Goal: Task Accomplishment & Management: Manage account settings

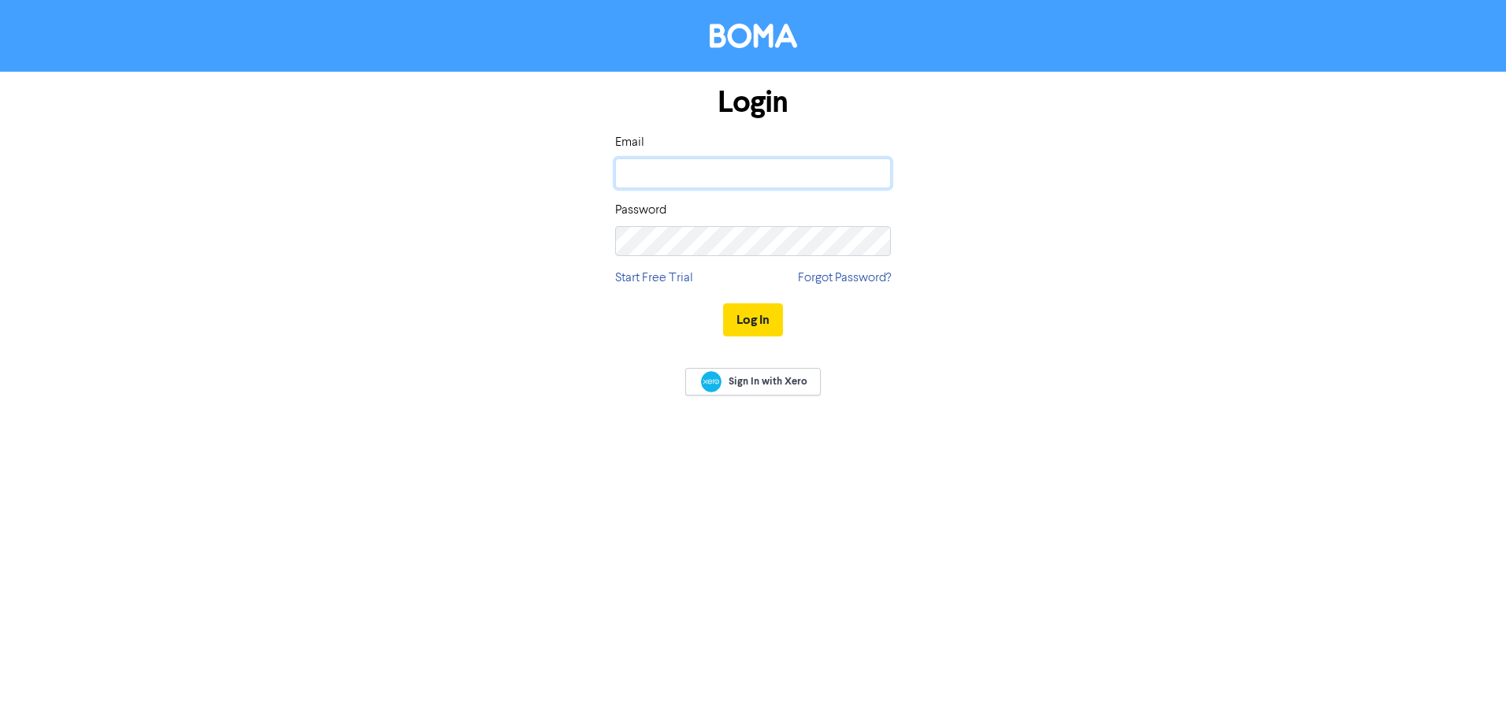
click at [814, 169] on input "email" at bounding box center [753, 173] width 276 height 30
type input "[PERSON_NAME][EMAIL_ADDRESS][DOMAIN_NAME]"
click at [723, 303] on button "Log In" at bounding box center [753, 319] width 60 height 33
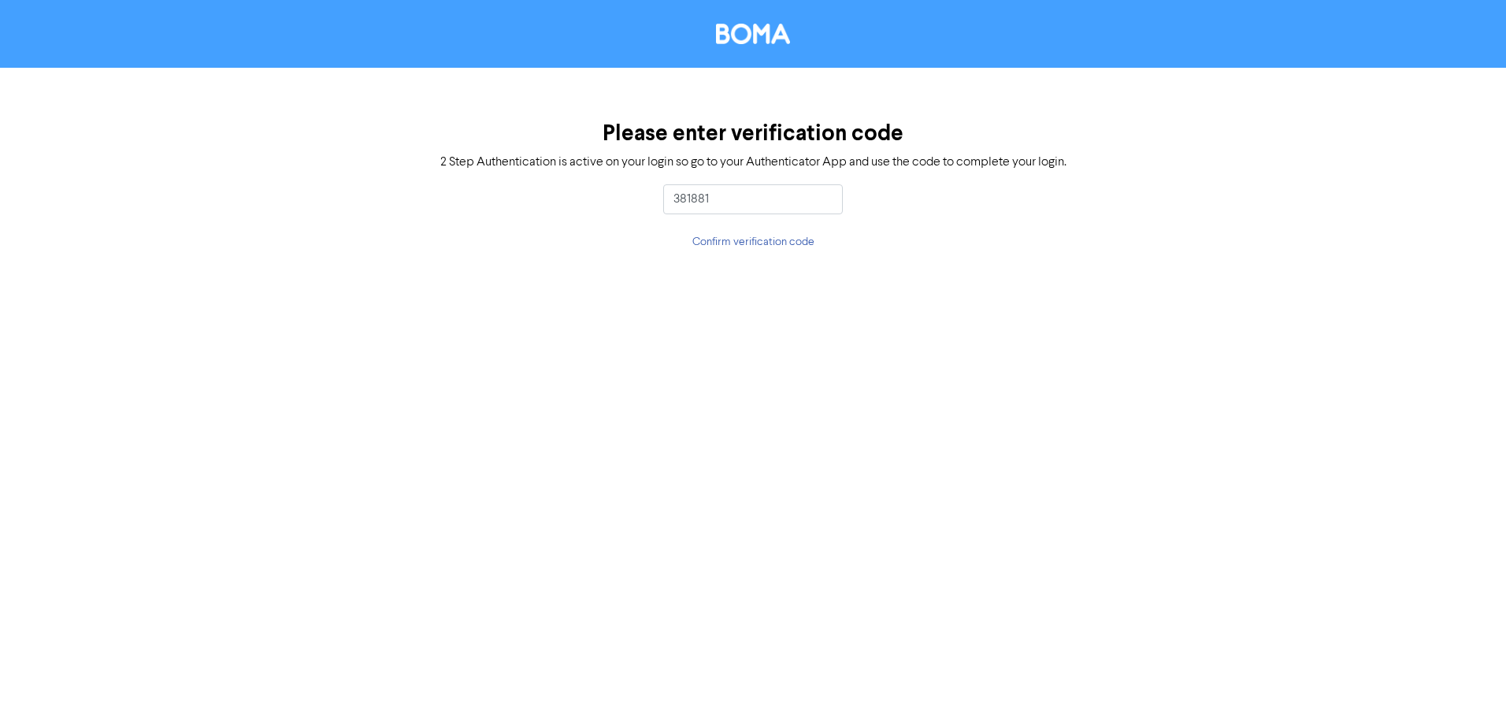
type input "381881"
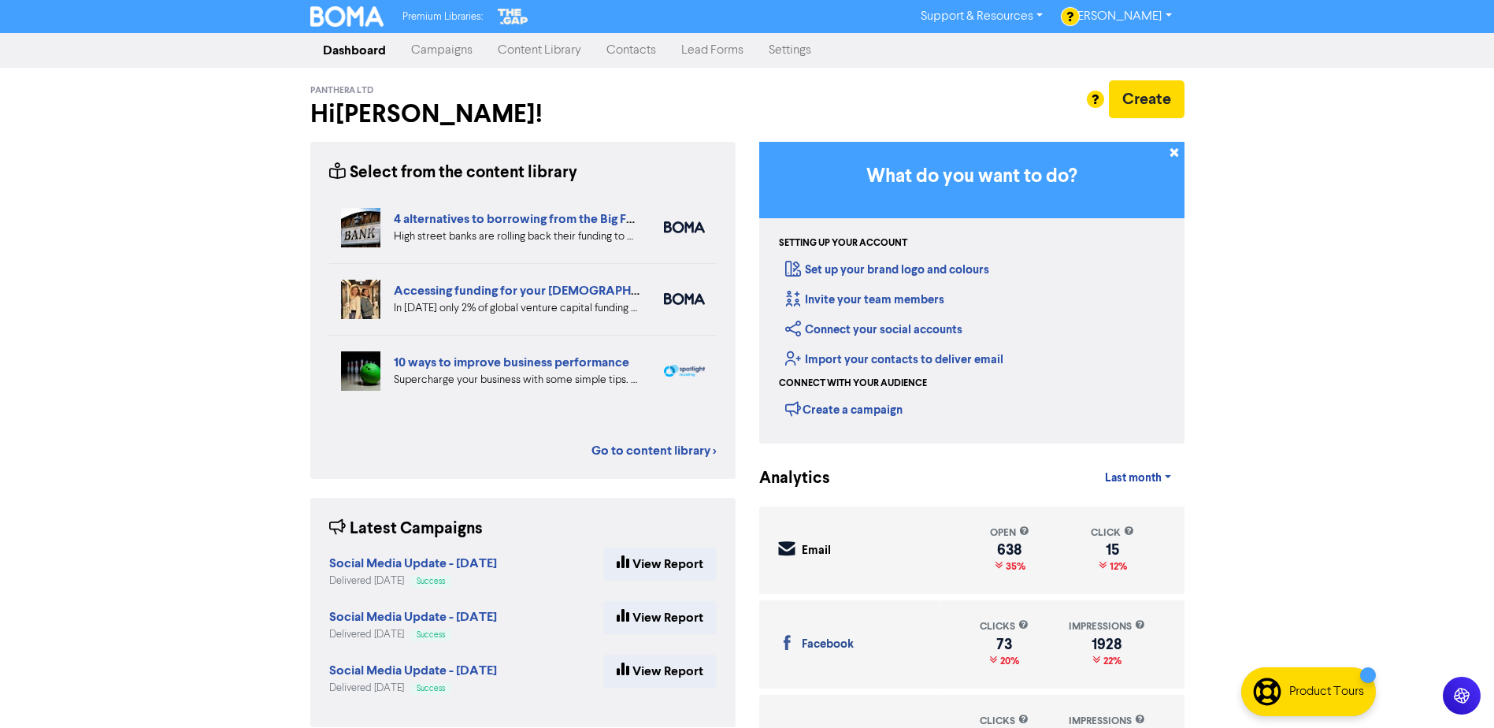
click at [438, 43] on link "Campaigns" at bounding box center [441, 50] width 87 height 31
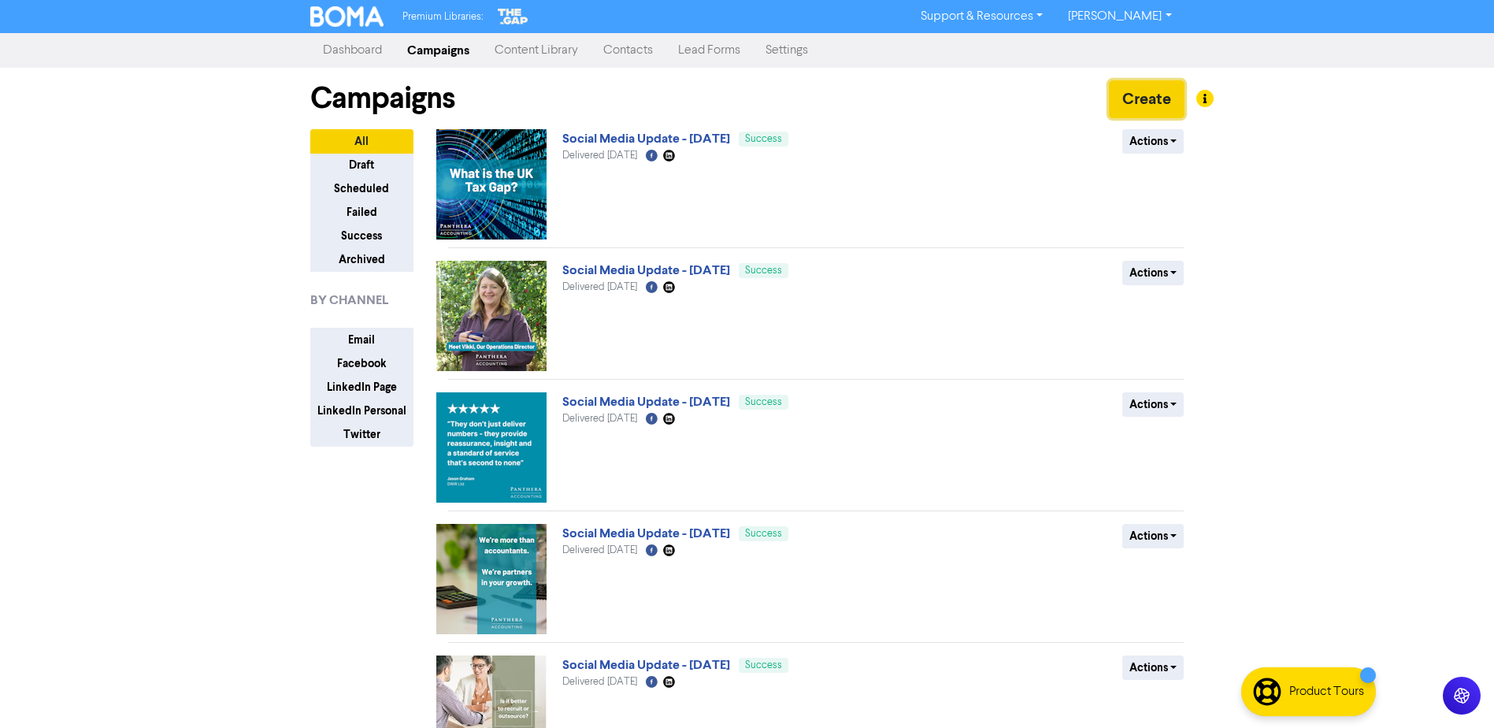
click at [1147, 94] on button "Create" at bounding box center [1147, 99] width 76 height 38
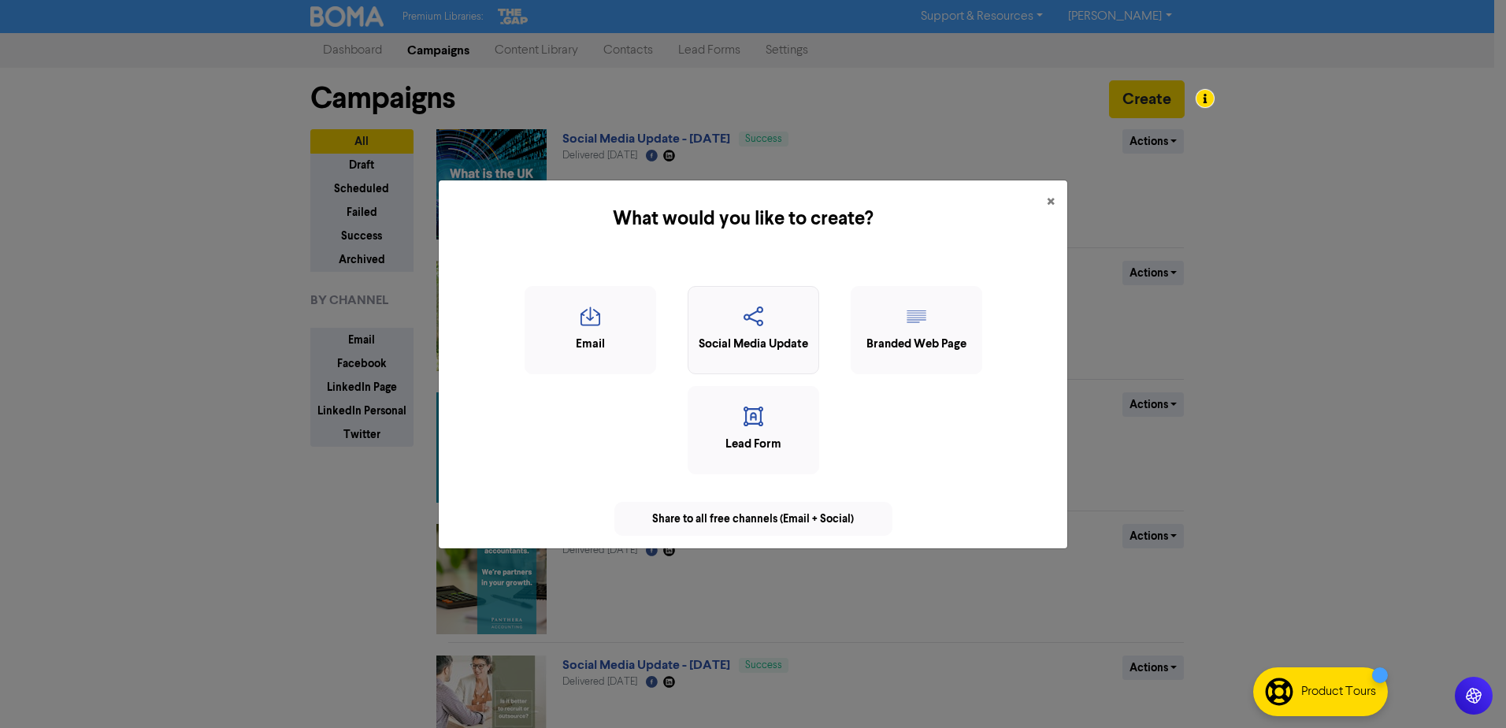
click at [732, 350] on div "Social Media Update" at bounding box center [753, 344] width 114 height 18
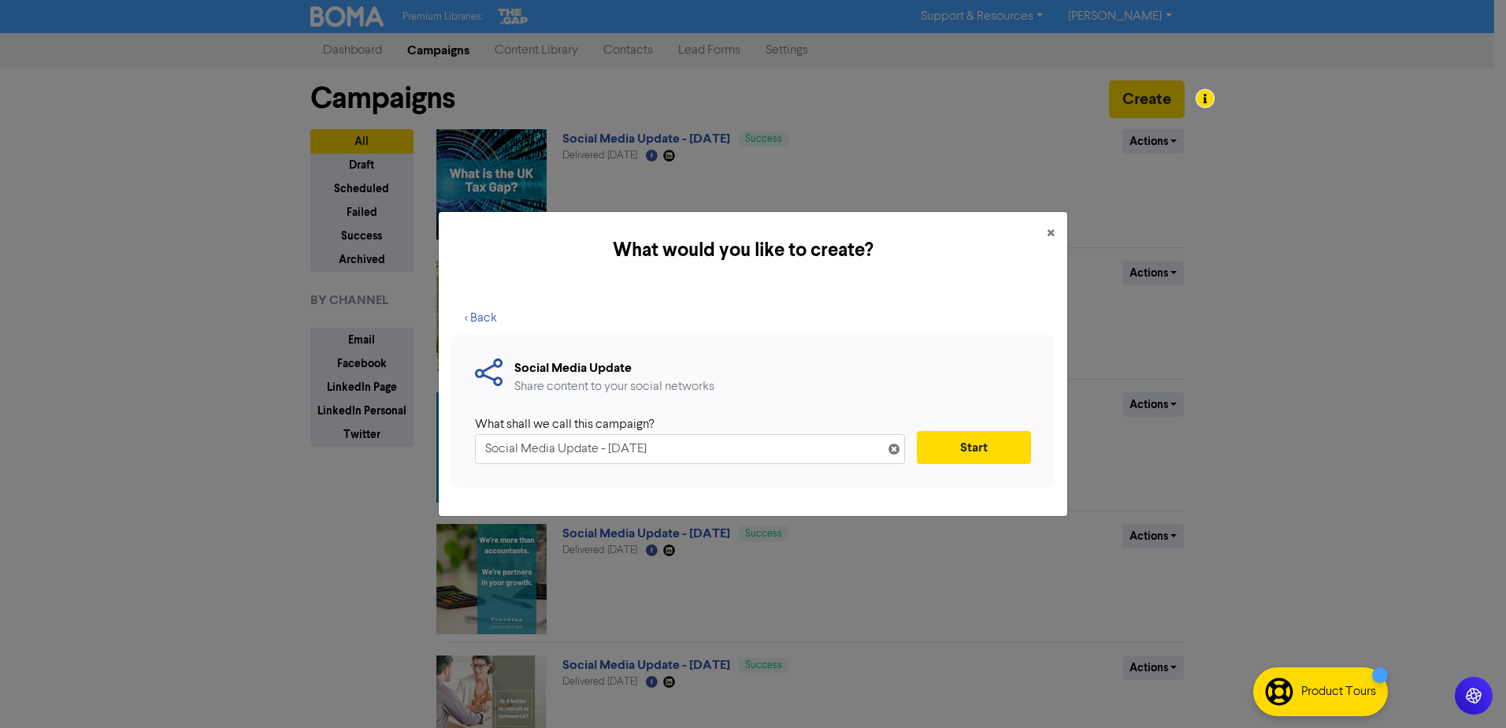
click at [617, 450] on input "Social Media Update - [DATE]" at bounding box center [690, 449] width 430 height 30
type input "Social Media Update - [DATE]"
click at [972, 454] on button "Start" at bounding box center [974, 447] width 114 height 33
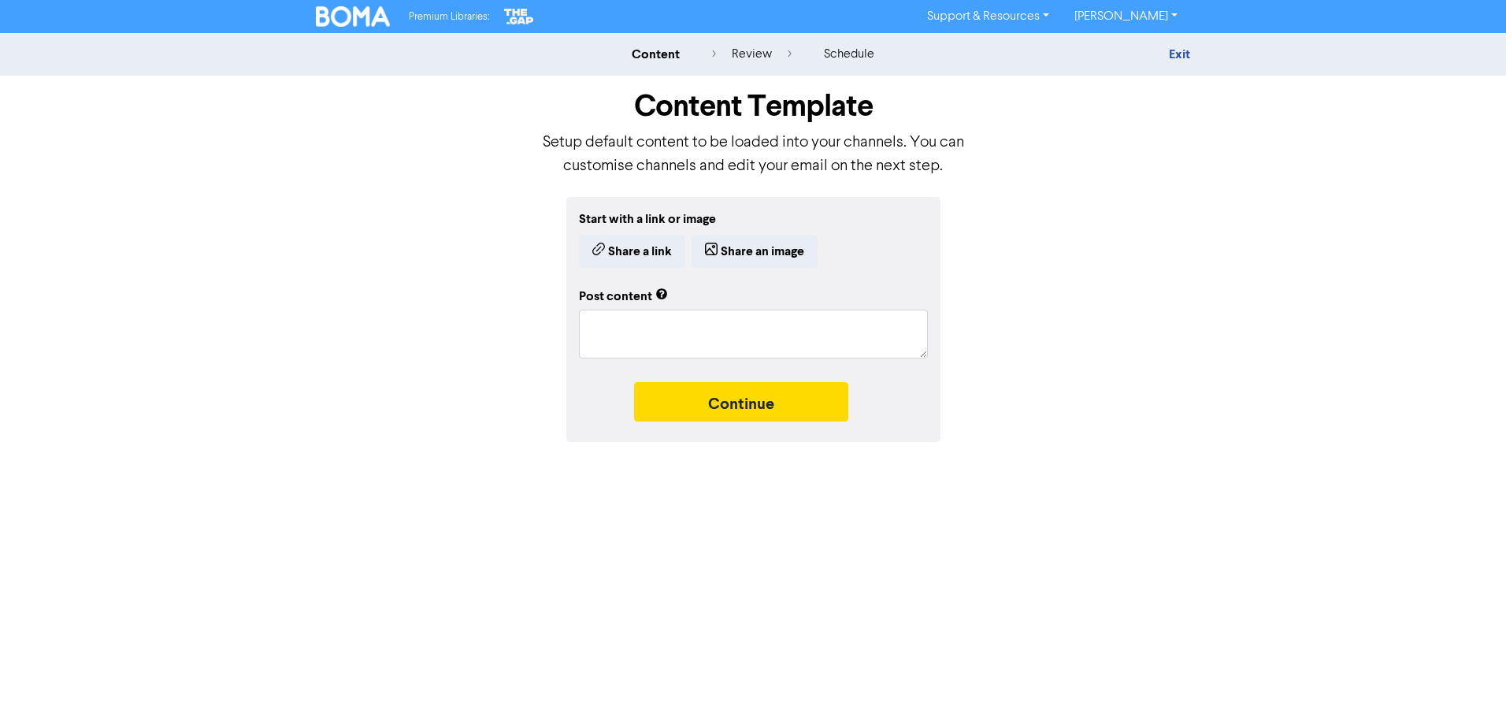
click at [732, 232] on div "Start with a link or image Share a link Share an image" at bounding box center [753, 238] width 349 height 58
click at [760, 246] on button "Share an image" at bounding box center [754, 251] width 126 height 33
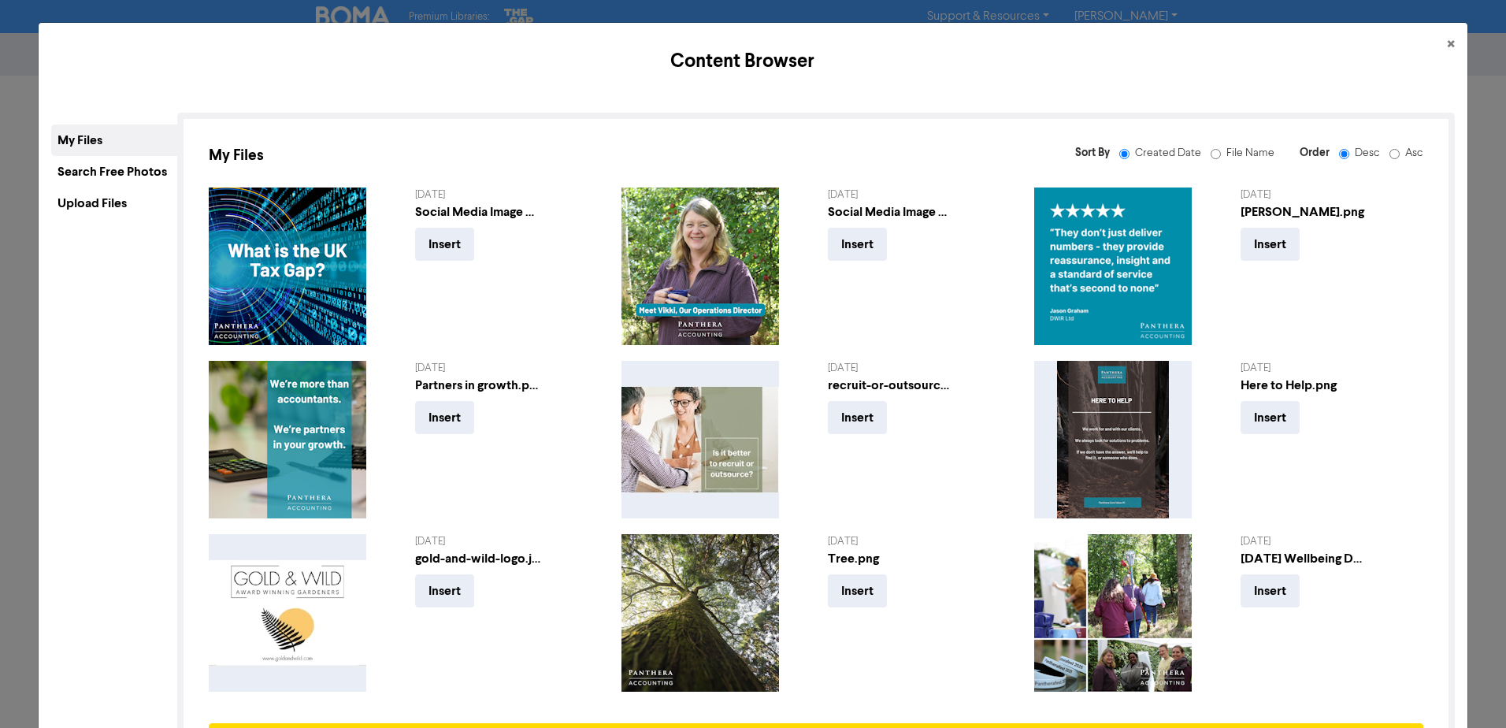
click at [83, 202] on div "Upload Files" at bounding box center [114, 202] width 126 height 31
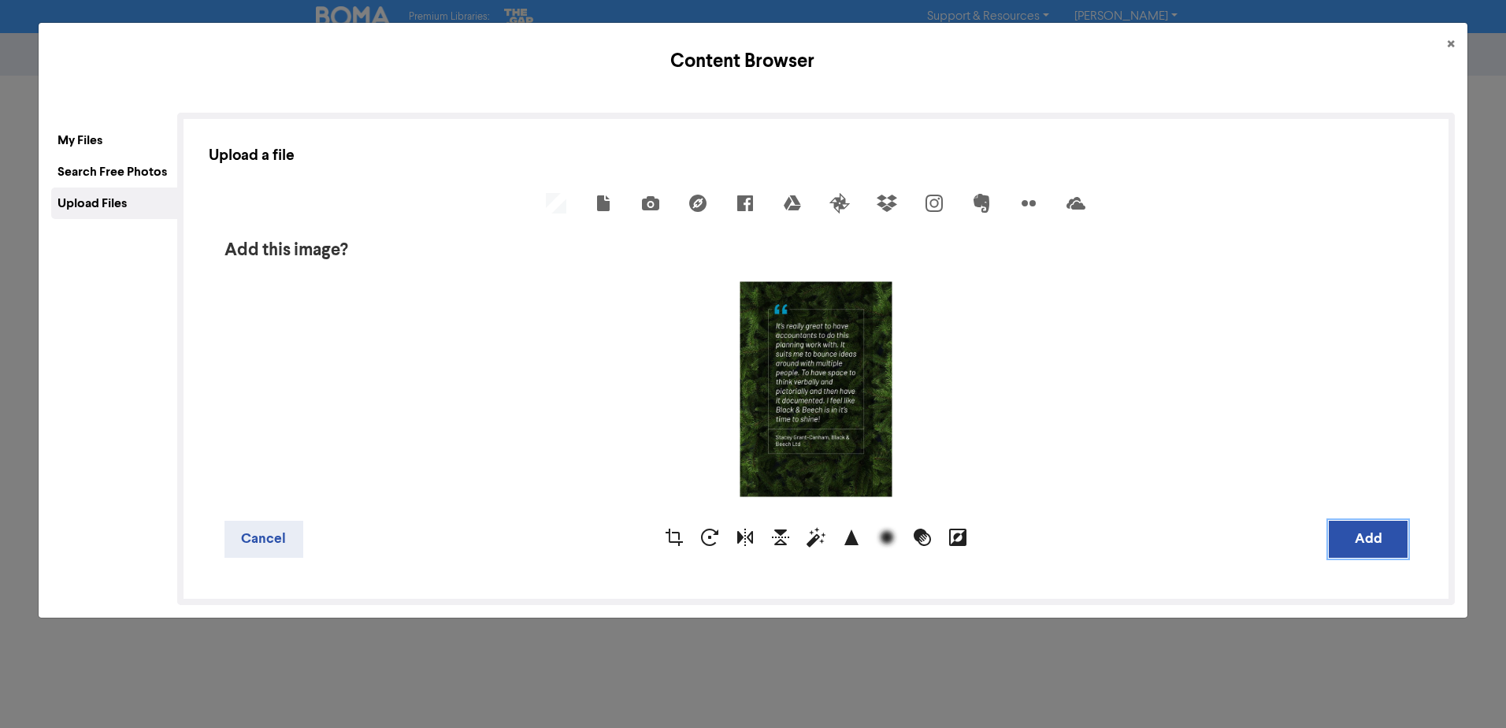
click at [1358, 536] on button "Add" at bounding box center [1367, 539] width 79 height 37
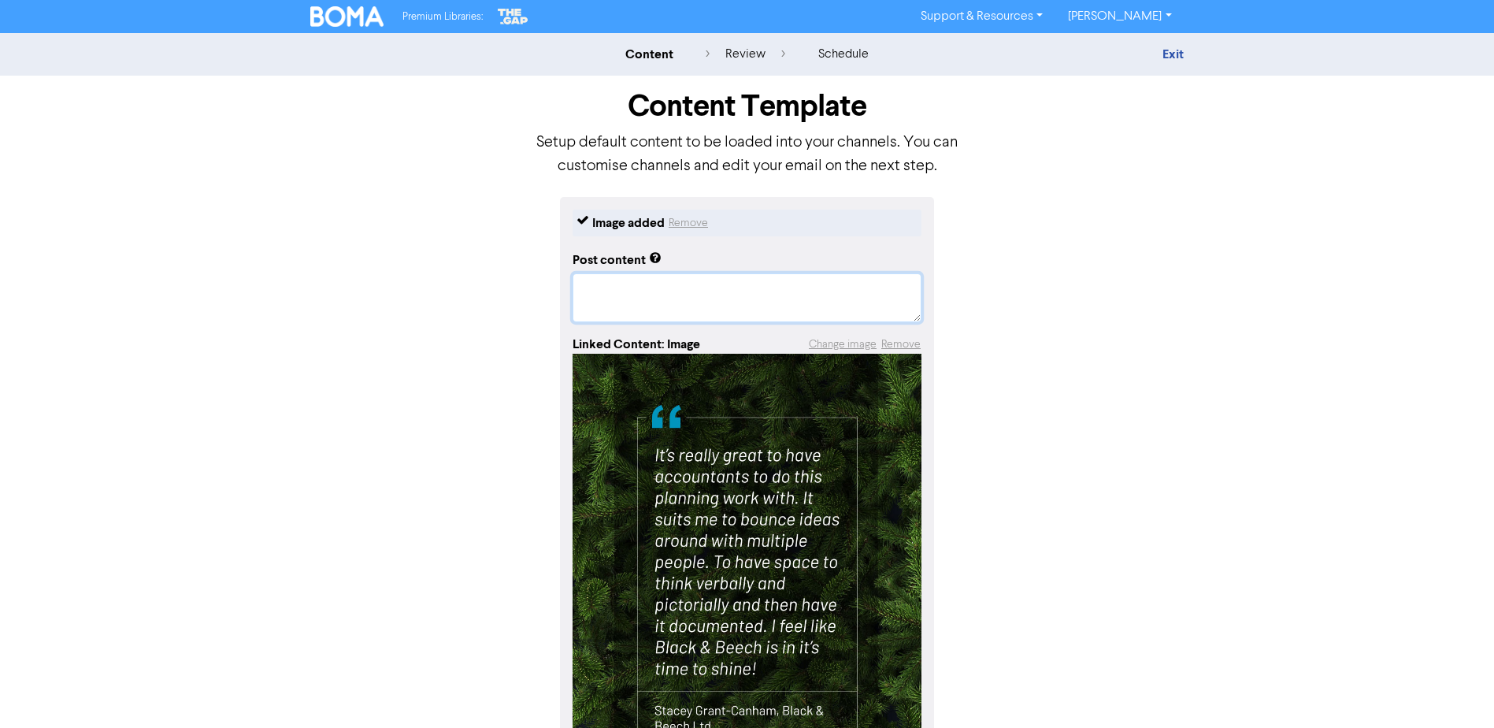
click at [628, 286] on textarea at bounding box center [746, 297] width 349 height 49
paste textarea "Is it about time you swapped firefighting for focus? Some business owners come …"
type textarea "x"
type textarea "Is it about time you swapped firefighting for focus? Some business owners come …"
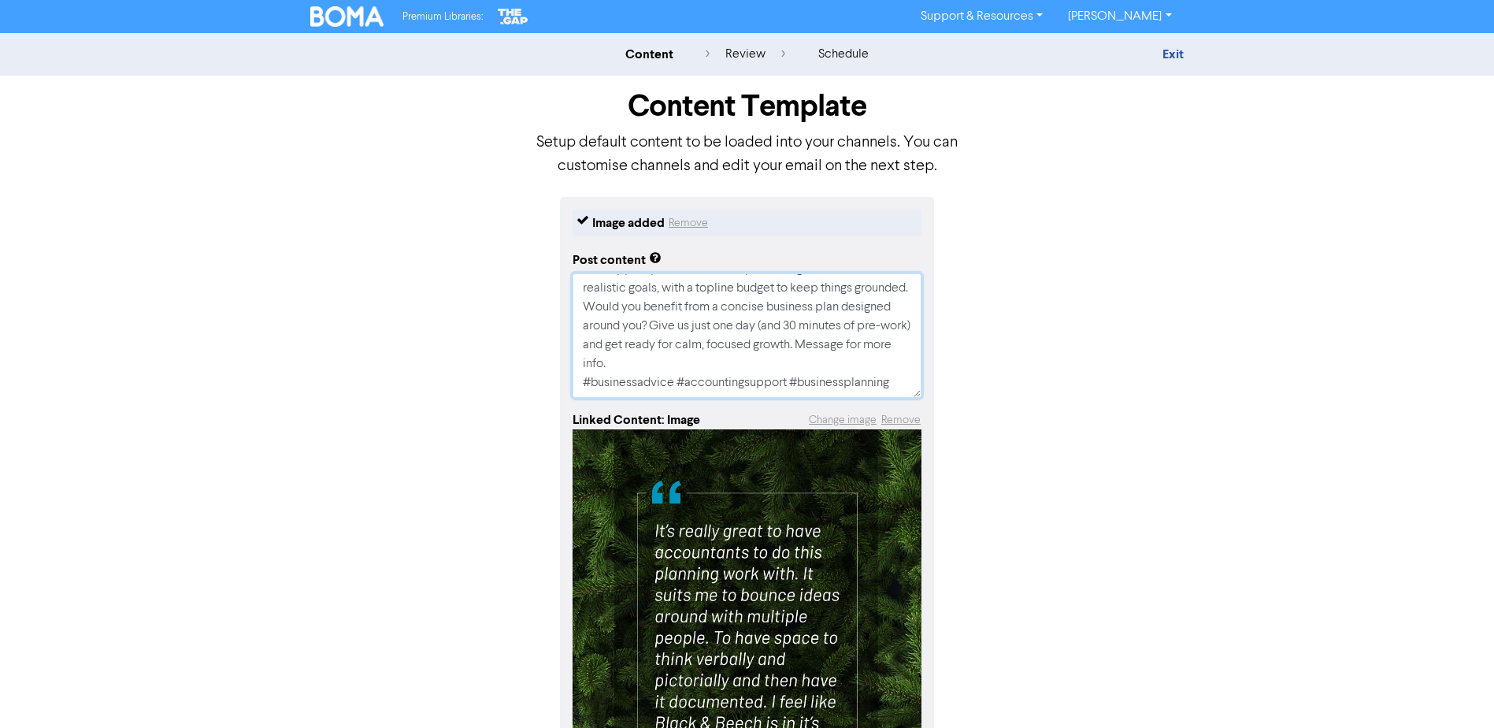
type textarea "x"
type textarea "Is it about time you swapped firefighting for focus? Some business owners come …"
click at [859, 287] on textarea "Is it about time you swapped firefighting for focus? Some business owners come …" at bounding box center [746, 335] width 349 height 124
type textarea "x"
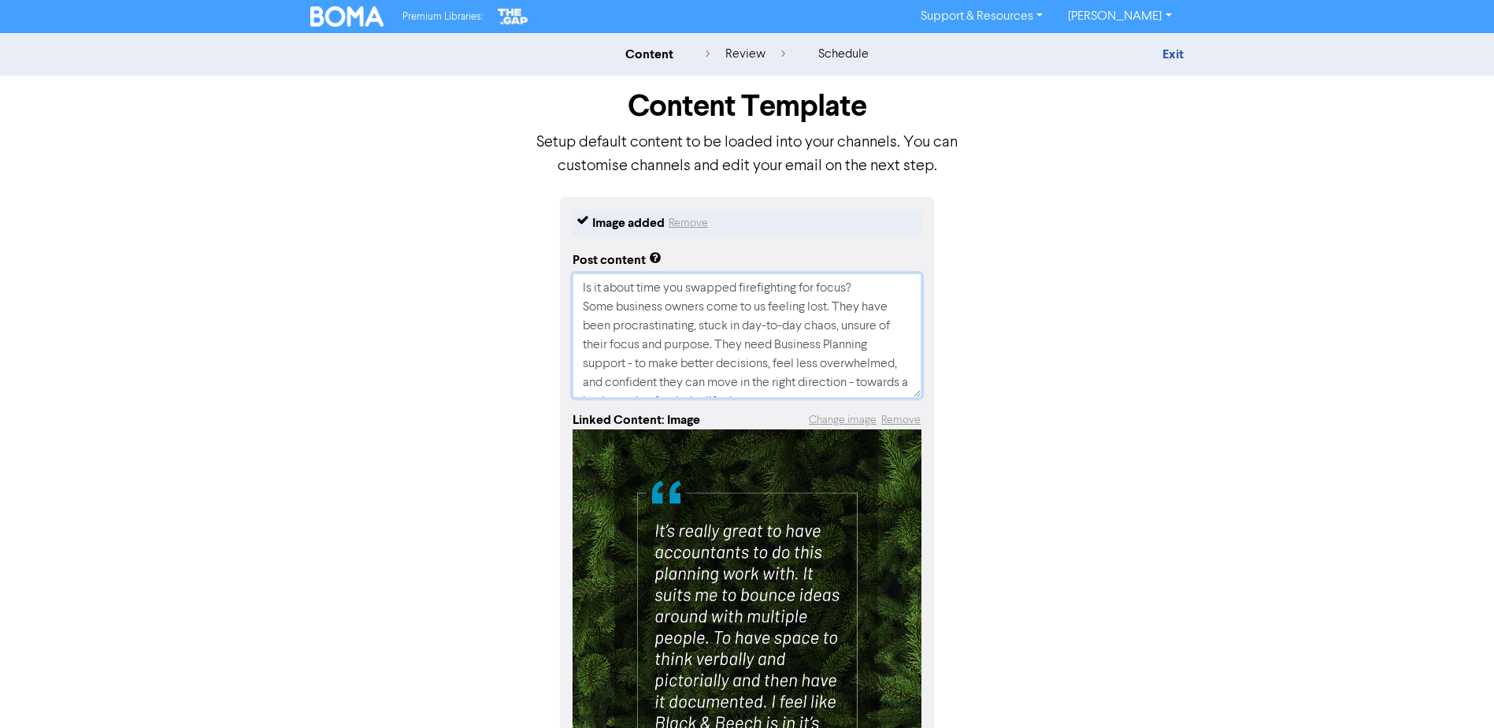
type textarea "Is it about time you swapped firefighting for focus? Some business owners come …"
click at [865, 339] on textarea "Is it about time you swapped firefighting for focus? Some business owners come …" at bounding box center [746, 335] width 349 height 124
type textarea "x"
type textarea "Is it about time you swapped firefighting for focus? Some business owners come …"
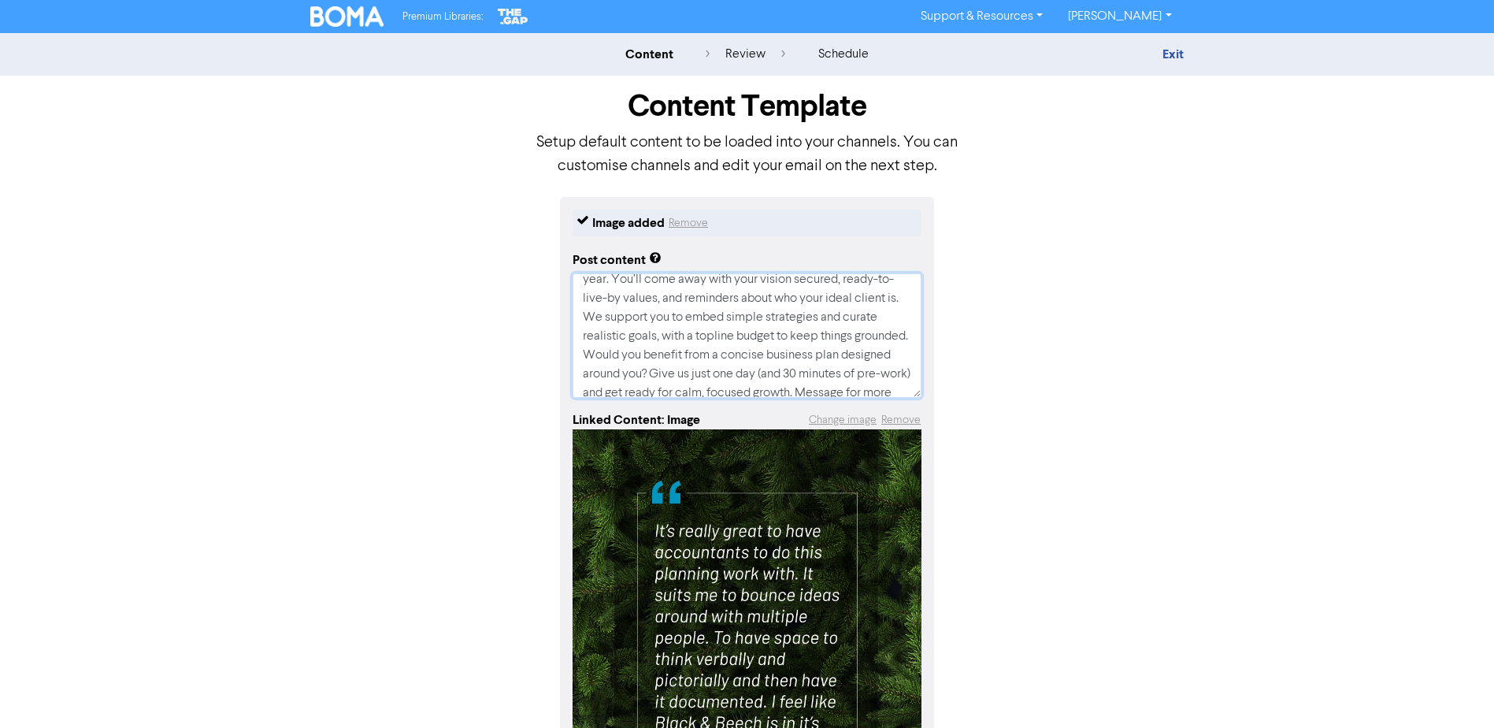
scroll to position [255, 0]
click at [738, 314] on textarea "Is it about time you swapped firefighting for focus? Some business owners come …" at bounding box center [746, 335] width 349 height 124
type textarea "x"
type textarea "Is it about time you swapped firefighting for focus? Some business owners come …"
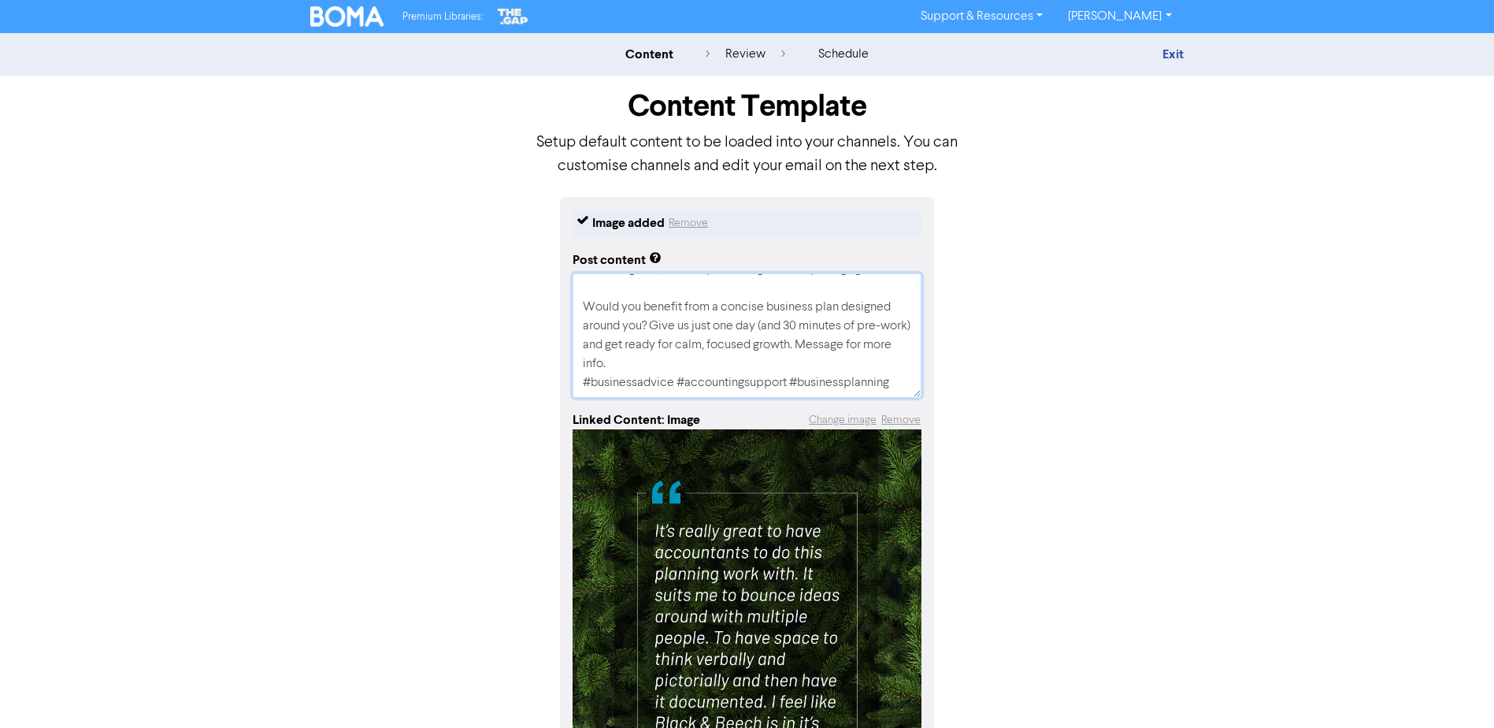
click at [687, 365] on textarea "Is it about time you swapped firefighting for focus? Some business owners come …" at bounding box center [746, 335] width 349 height 124
type textarea "x"
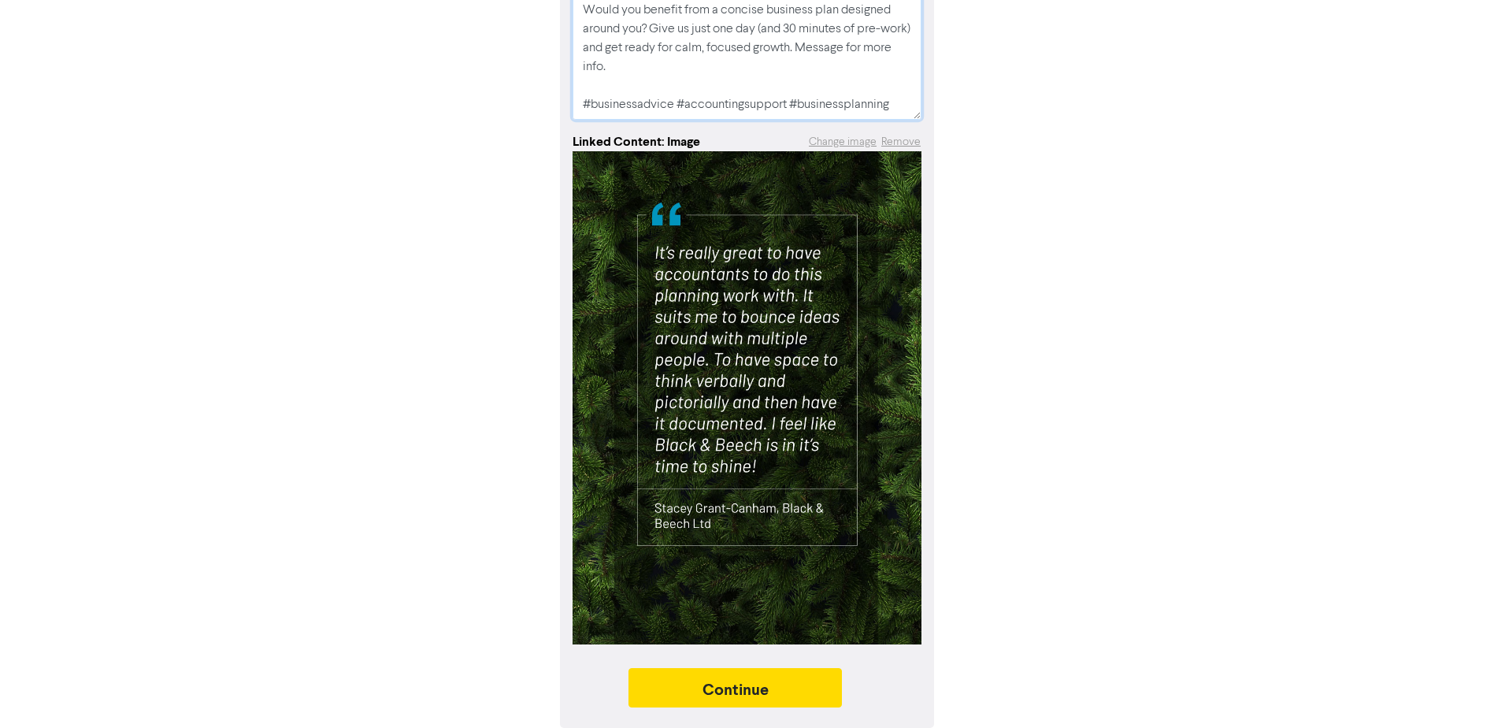
scroll to position [280, 0]
type textarea "Is it about time you swapped firefighting for focus? Some business owners come …"
click at [808, 687] on button "Continue" at bounding box center [735, 687] width 214 height 39
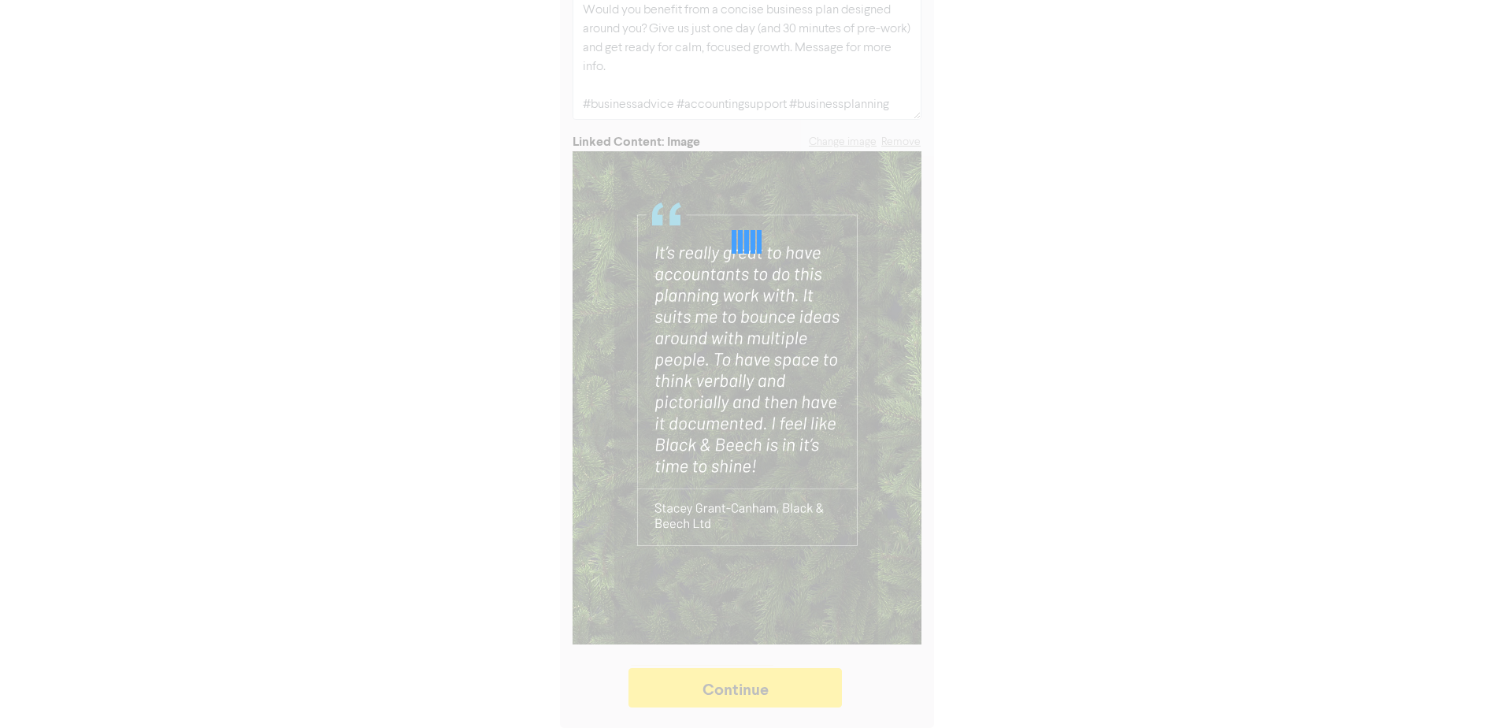
type textarea "x"
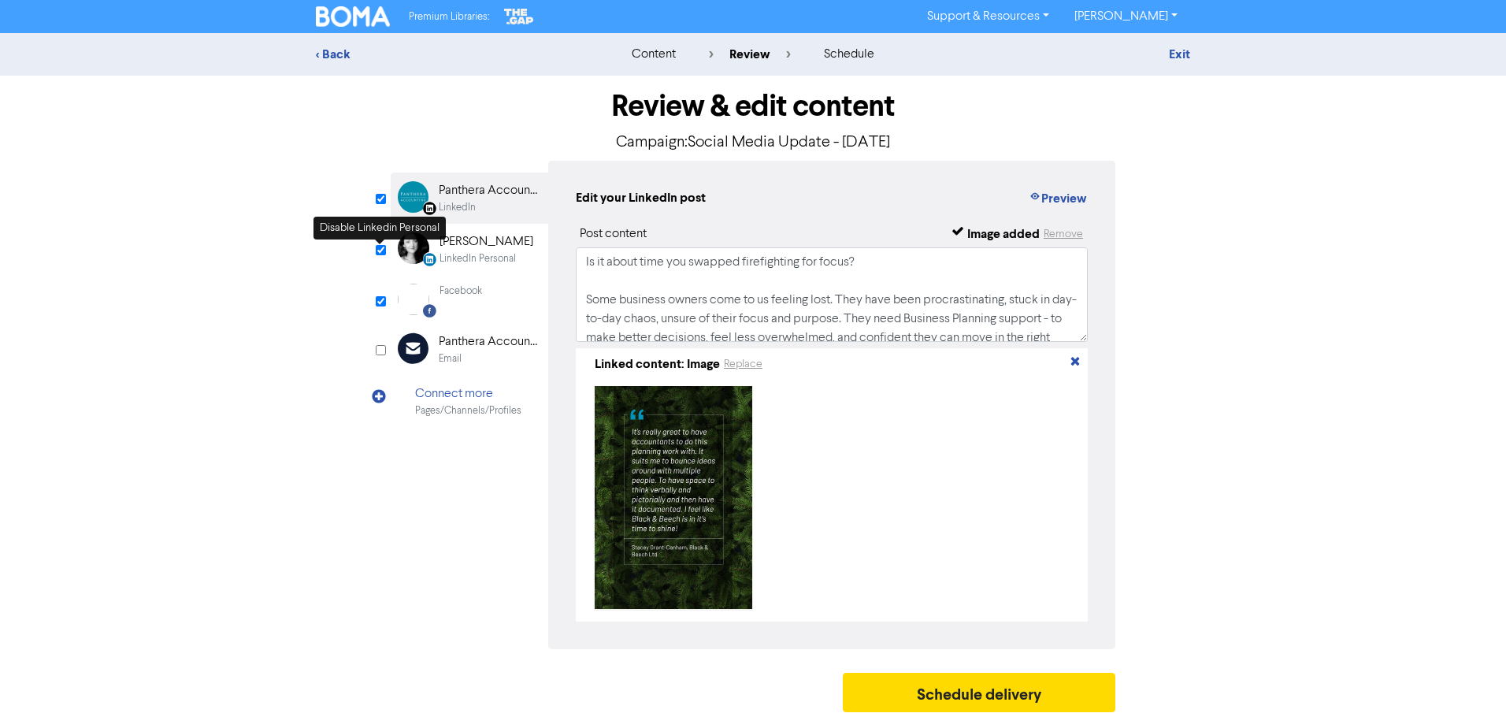
click at [378, 250] on input "checkbox" at bounding box center [381, 250] width 10 height 10
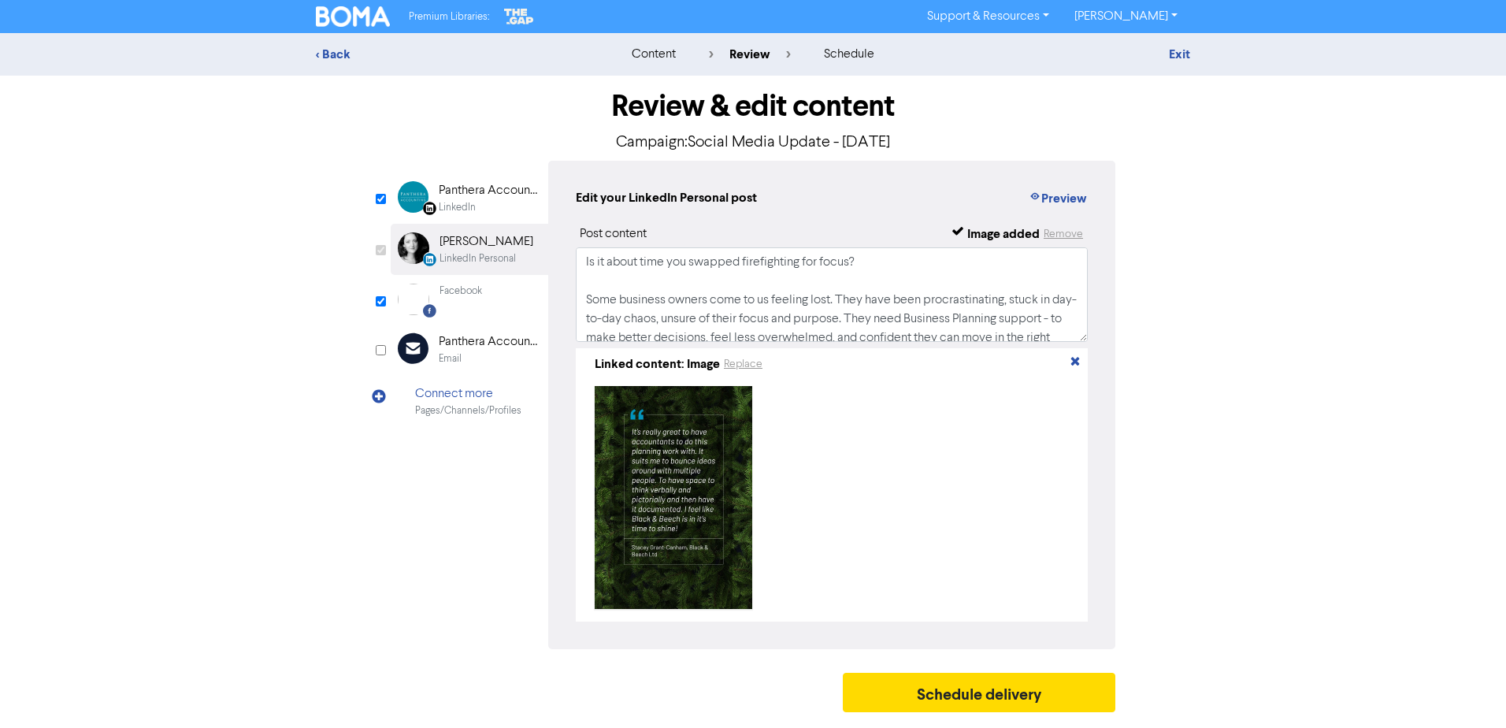
checkbox input "false"
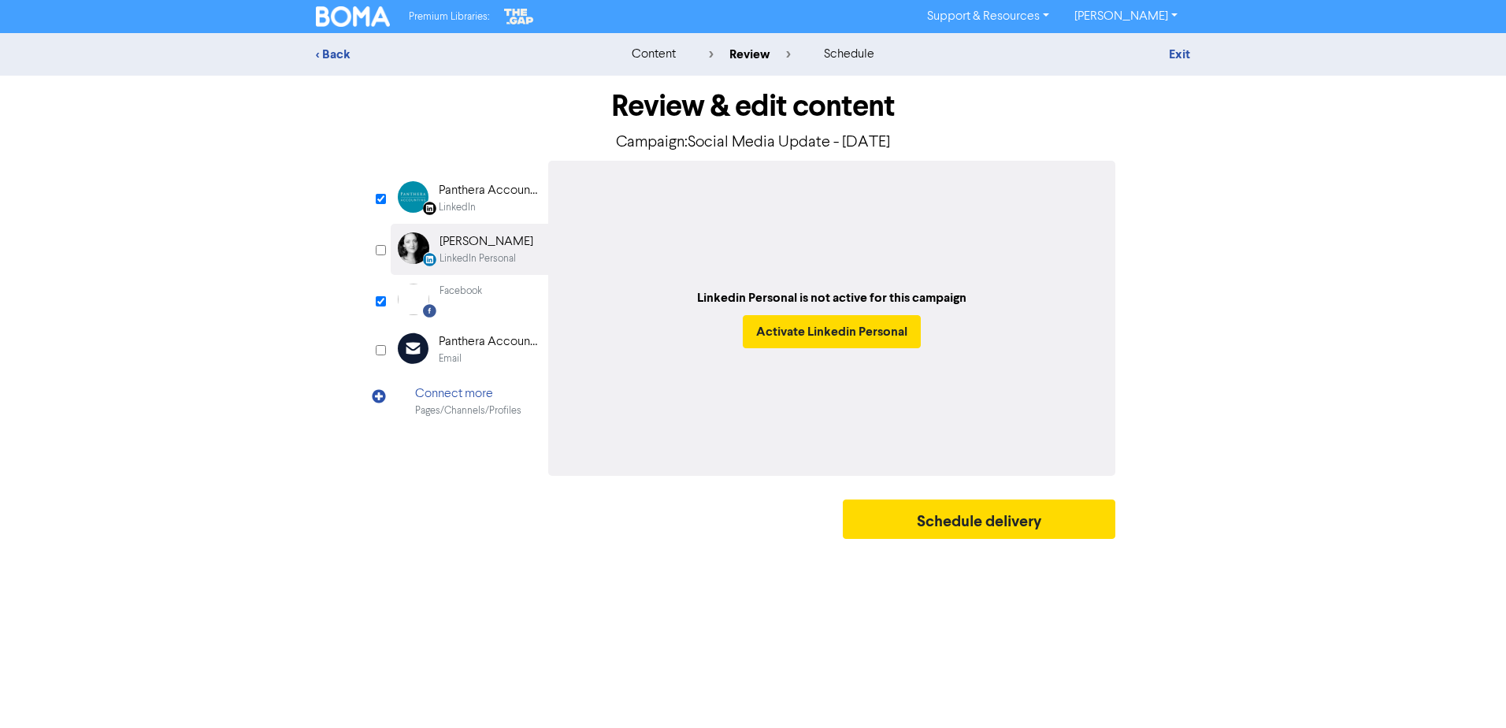
click at [468, 295] on div "Facebook" at bounding box center [460, 290] width 43 height 15
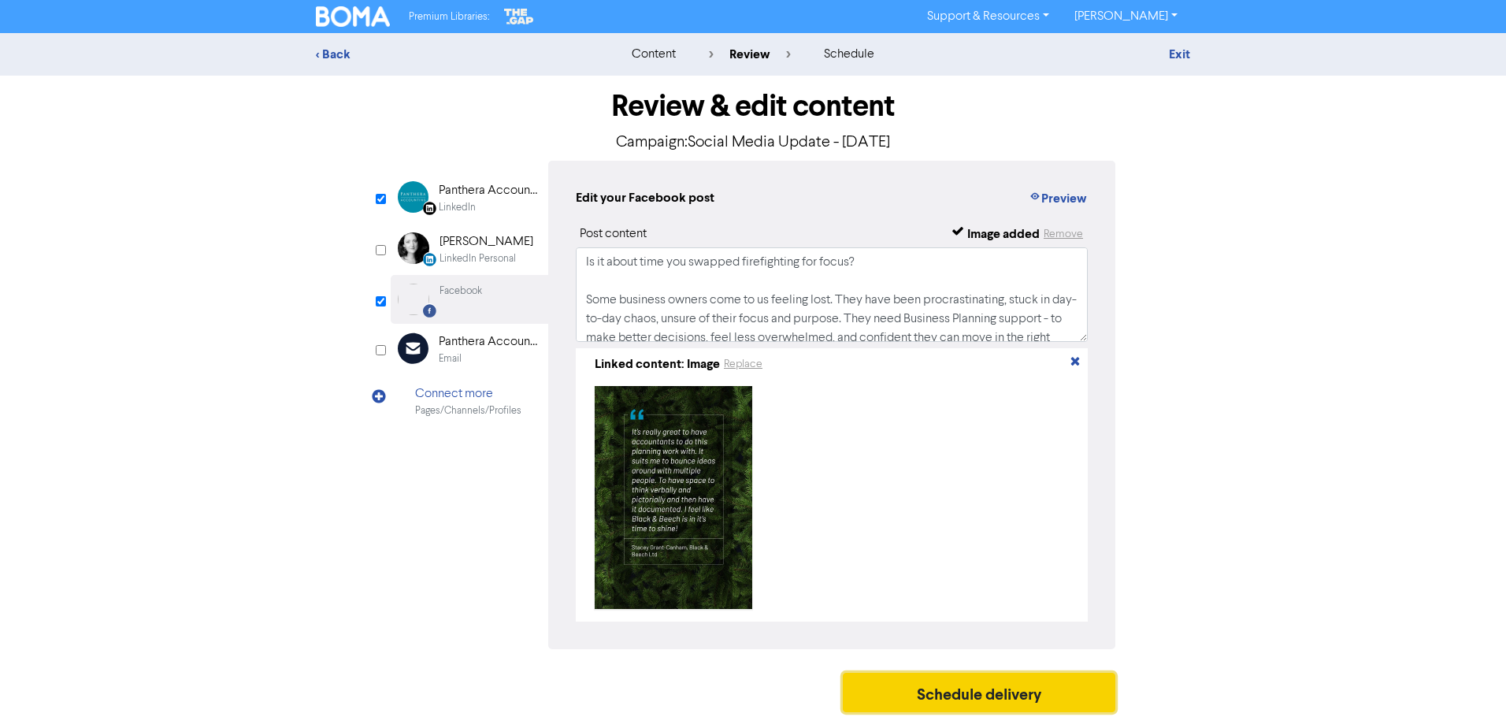
click at [940, 694] on button "Schedule delivery" at bounding box center [979, 692] width 272 height 39
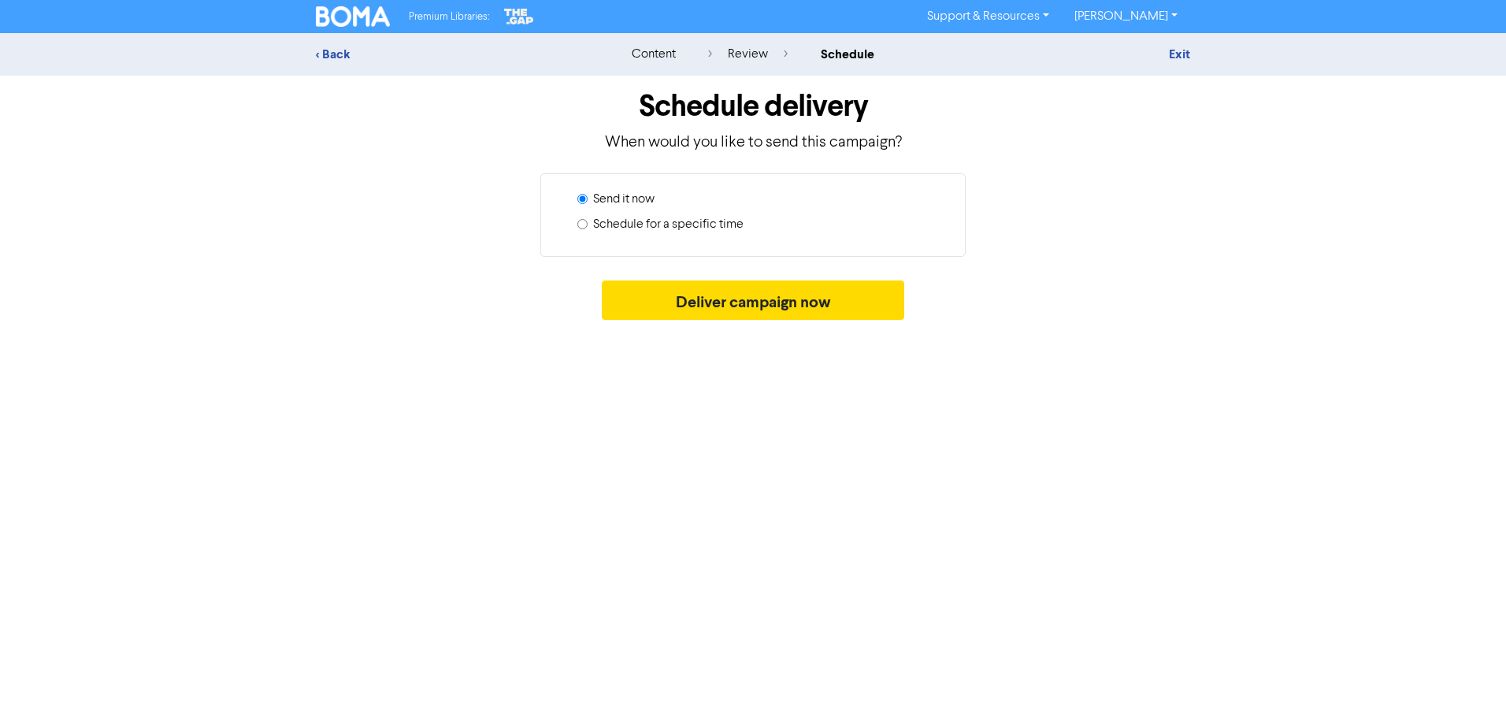
click at [710, 220] on label "Schedule for a specific time" at bounding box center [668, 224] width 150 height 19
click at [587, 220] on input "Schedule for a specific time" at bounding box center [582, 224] width 10 height 10
radio input "true"
radio input "false"
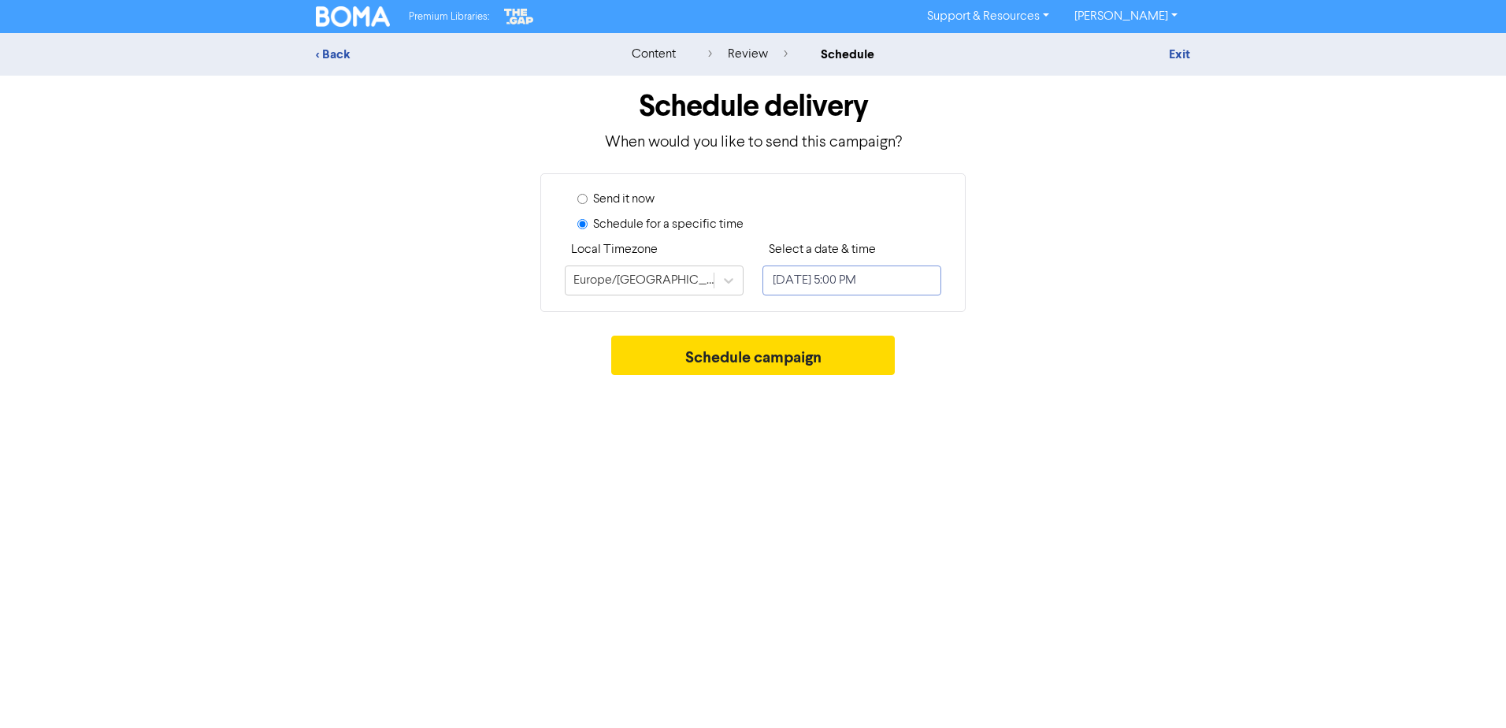
click at [908, 280] on input "[DATE] 5:00 PM" at bounding box center [851, 280] width 179 height 30
select select "9"
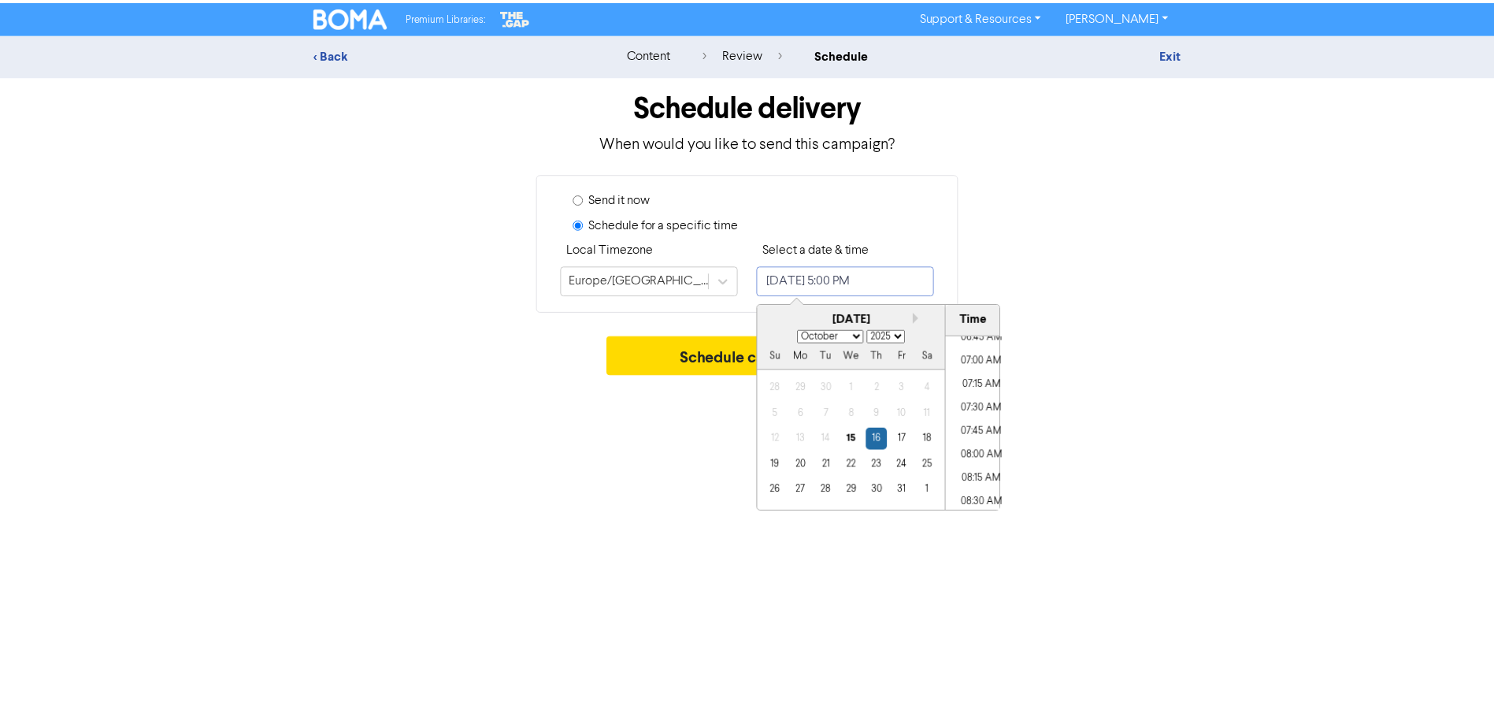
scroll to position [665, 0]
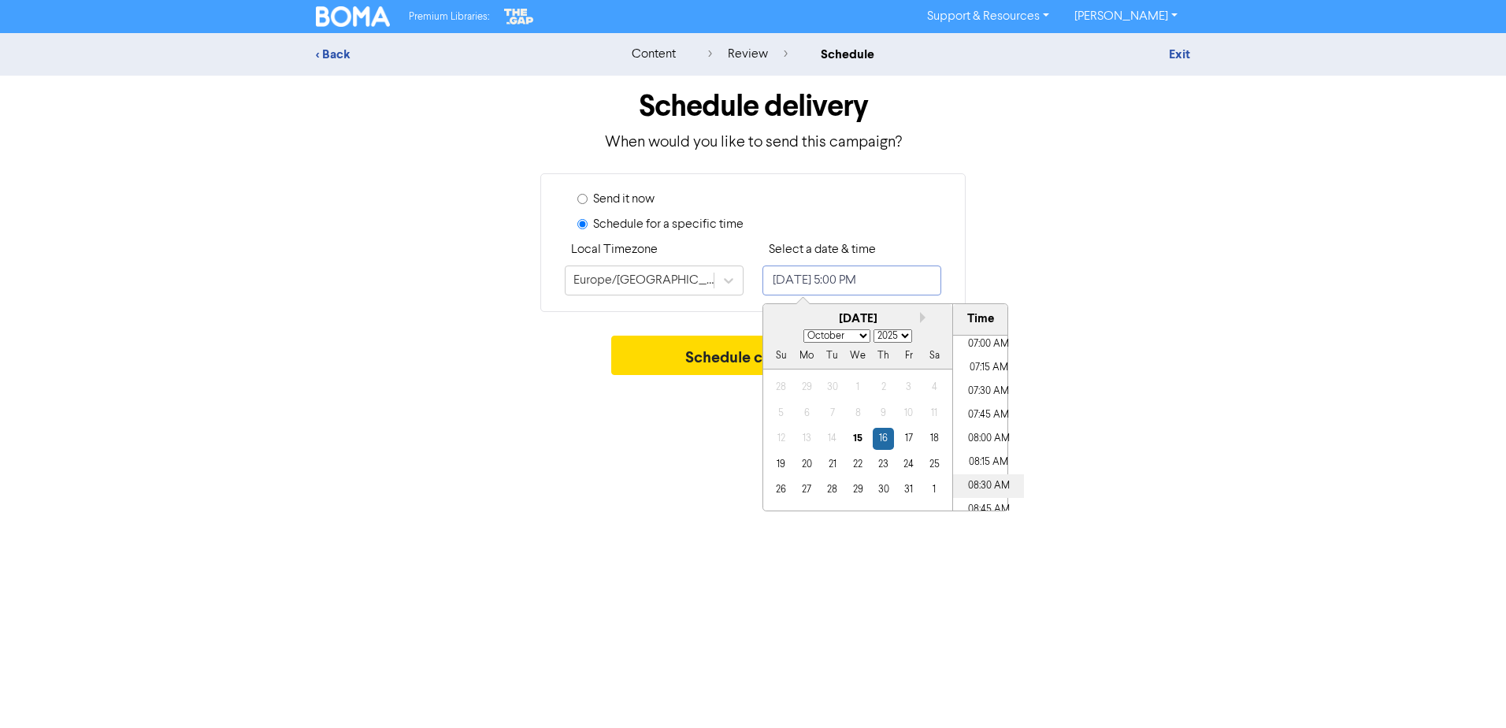
click at [984, 482] on li "08:30 AM" at bounding box center [988, 486] width 71 height 24
type input "[DATE] 8:30 AM"
click at [1151, 394] on div "Premium Libraries: Support & Resources Video Tutorials FAQ & Guides Marketing E…" at bounding box center [753, 364] width 1506 height 728
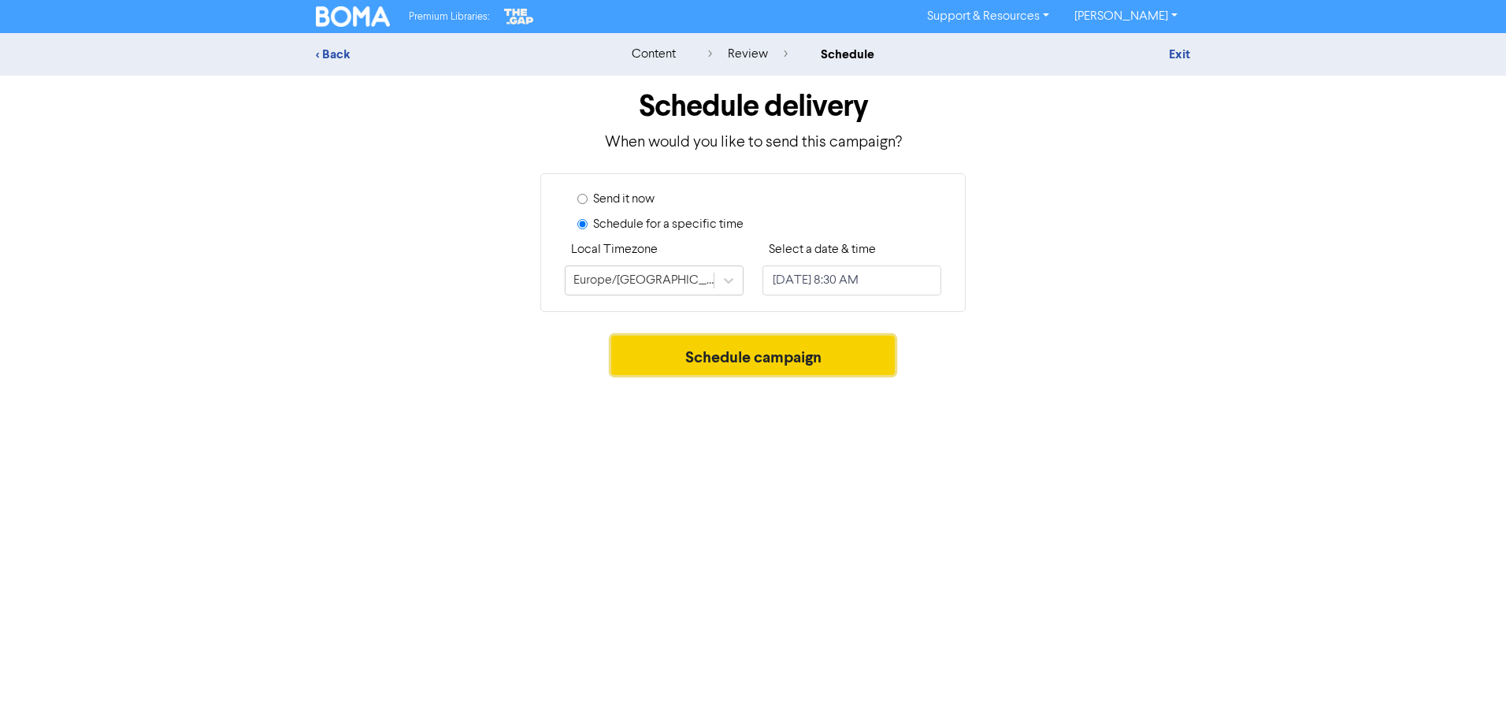
click at [762, 359] on button "Schedule campaign" at bounding box center [753, 354] width 284 height 39
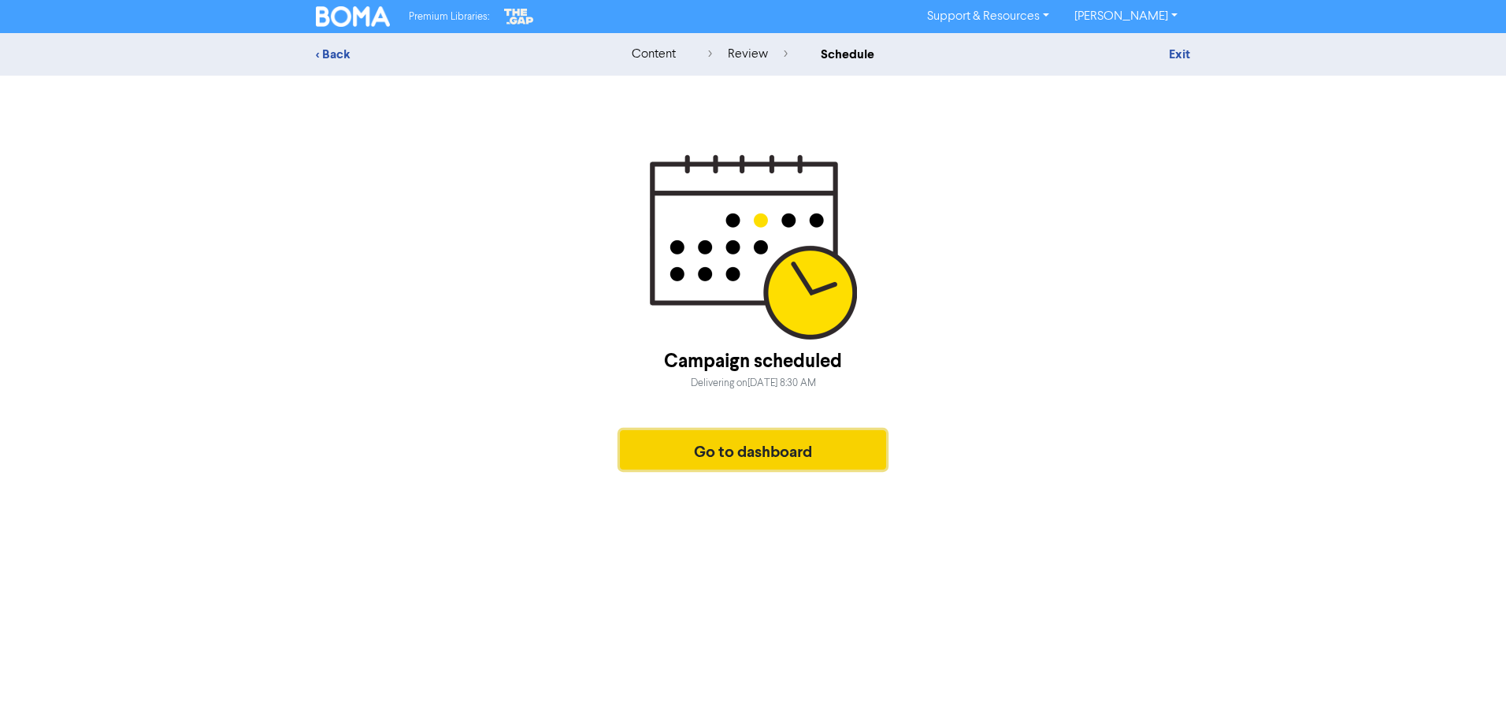
click at [792, 453] on button "Go to dashboard" at bounding box center [753, 449] width 266 height 39
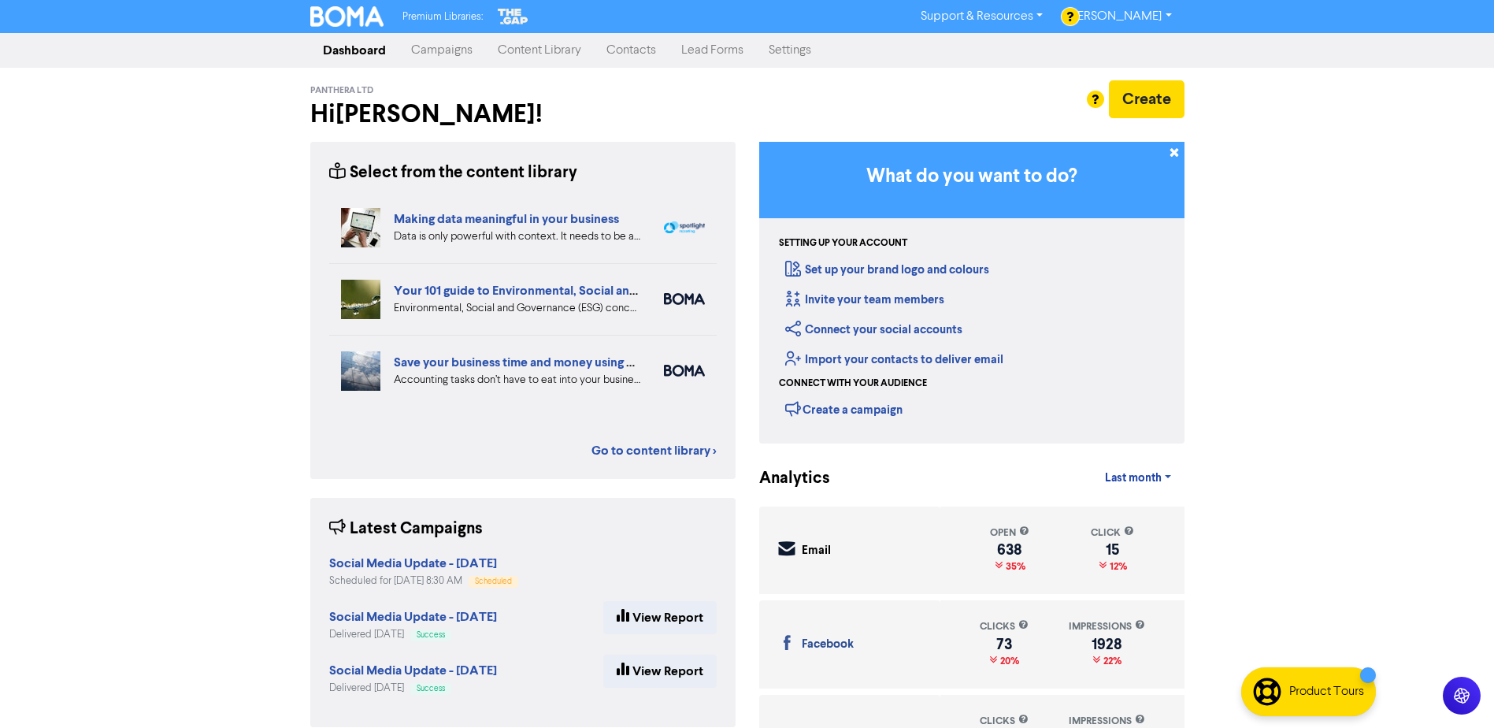
click at [427, 52] on link "Campaigns" at bounding box center [441, 50] width 87 height 31
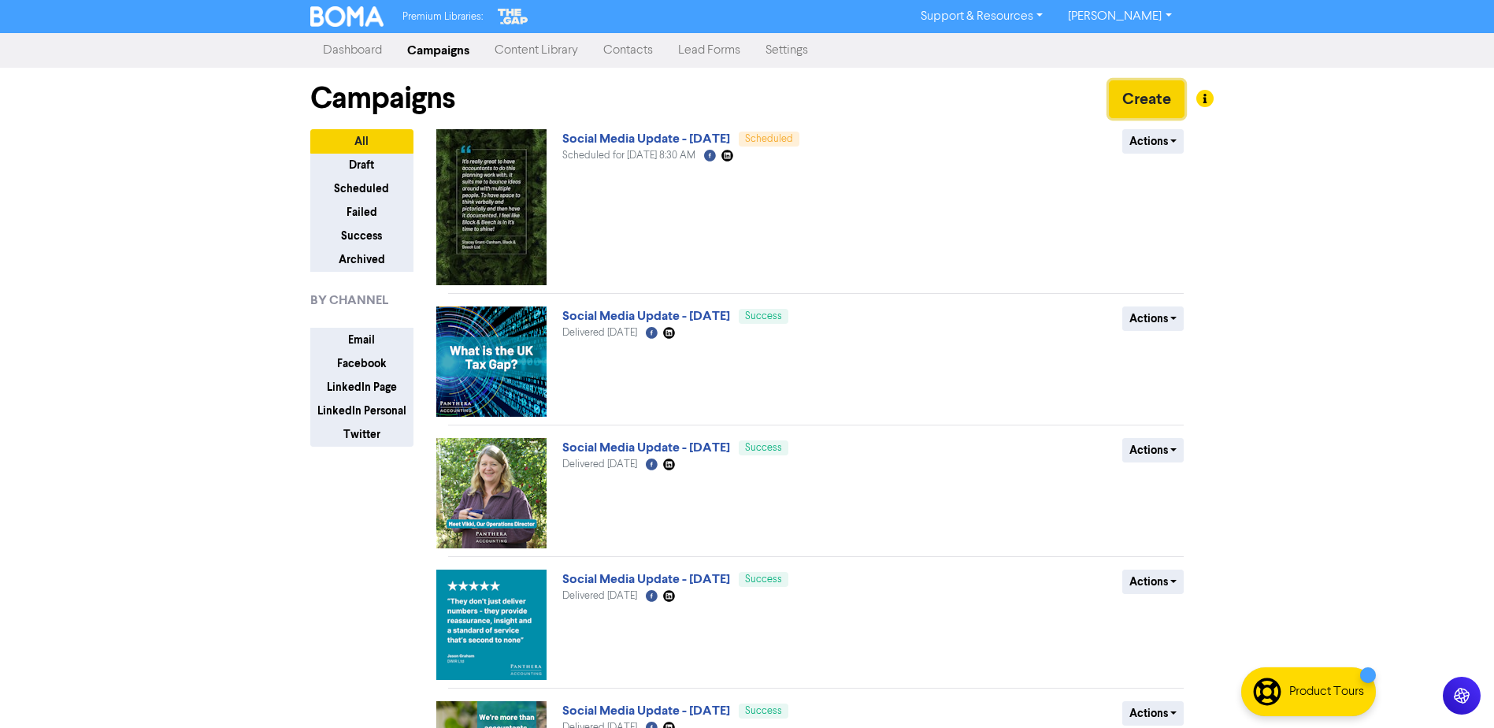
click at [1180, 102] on button "Create" at bounding box center [1147, 99] width 76 height 38
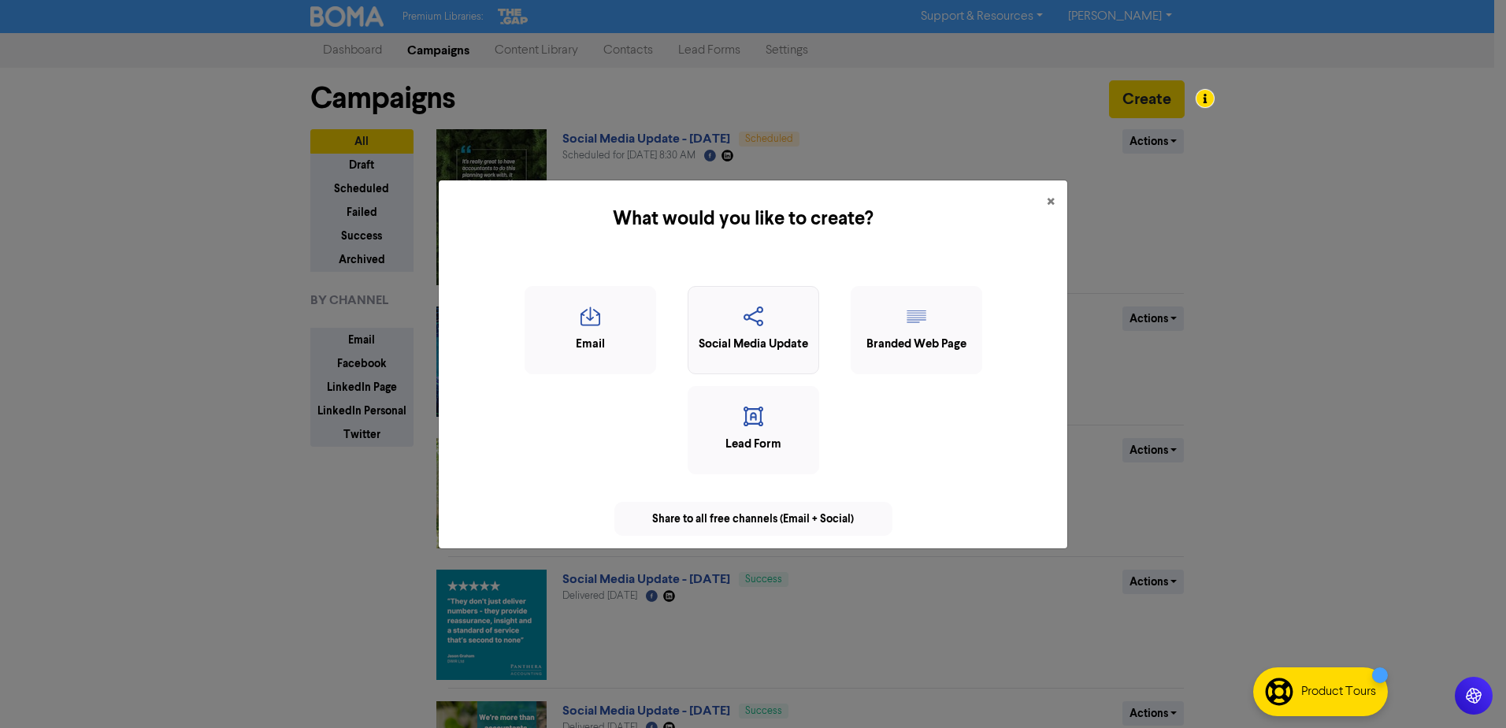
click at [717, 353] on div "Social Media Update" at bounding box center [753, 344] width 114 height 18
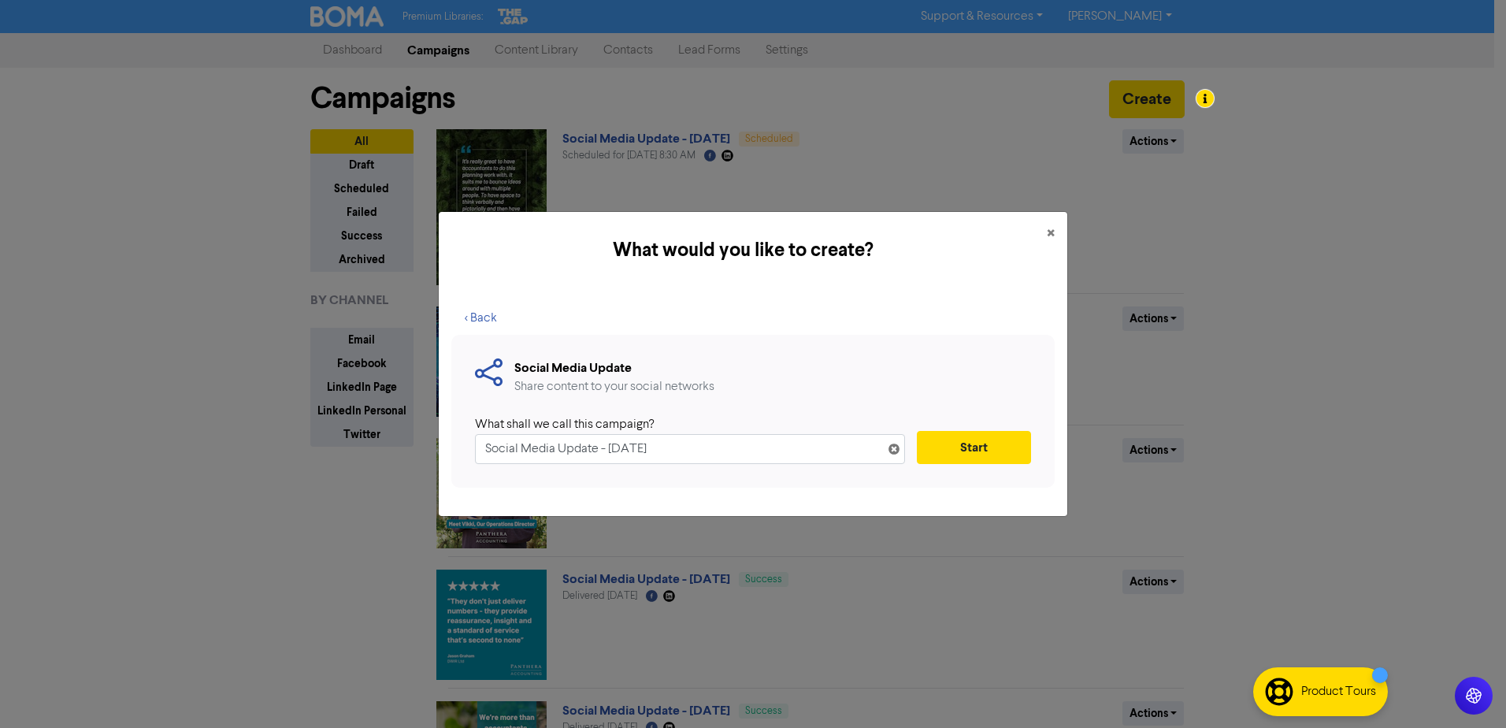
click at [621, 448] on input "Social Media Update - [DATE]" at bounding box center [690, 449] width 430 height 30
type input "Social Media Update - [DATE]"
click at [994, 447] on button "Start" at bounding box center [974, 447] width 114 height 33
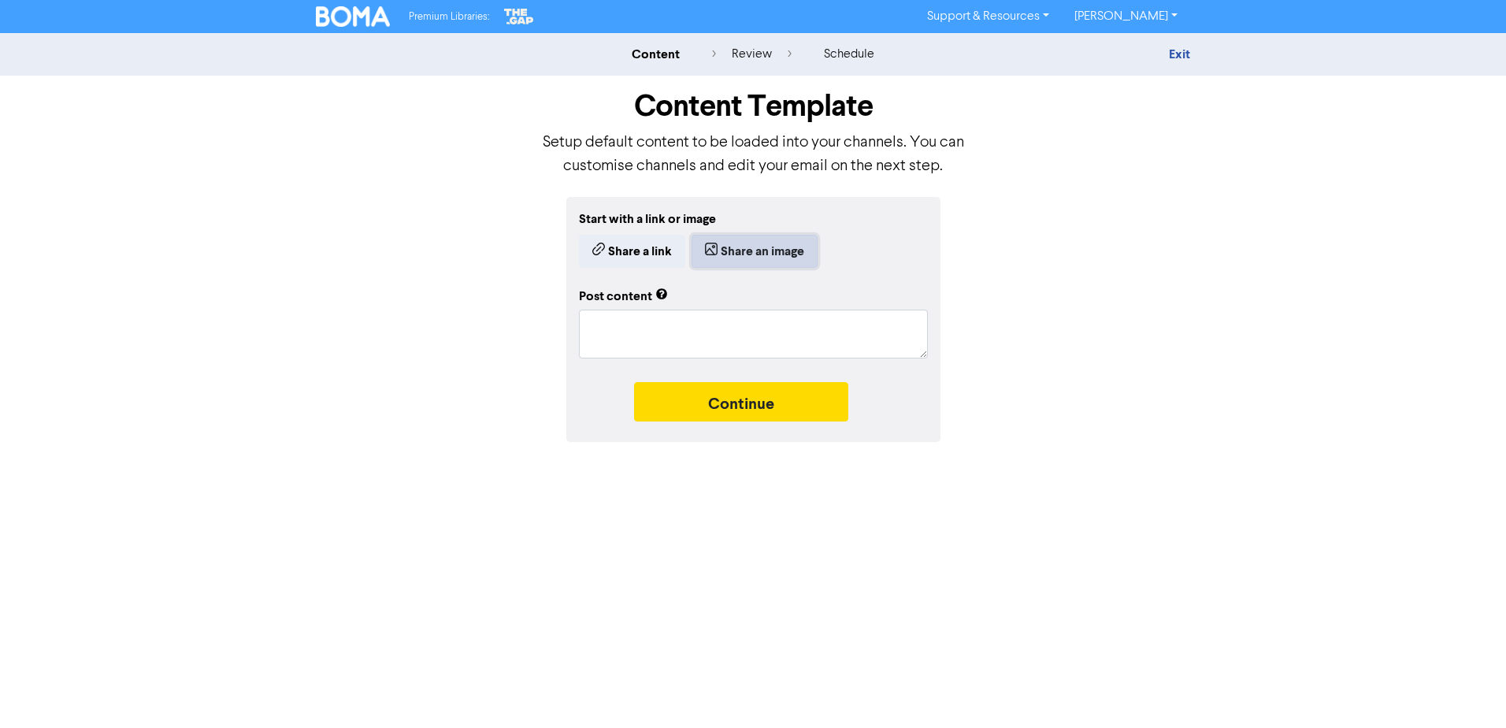
click at [740, 246] on button "Share an image" at bounding box center [754, 251] width 126 height 33
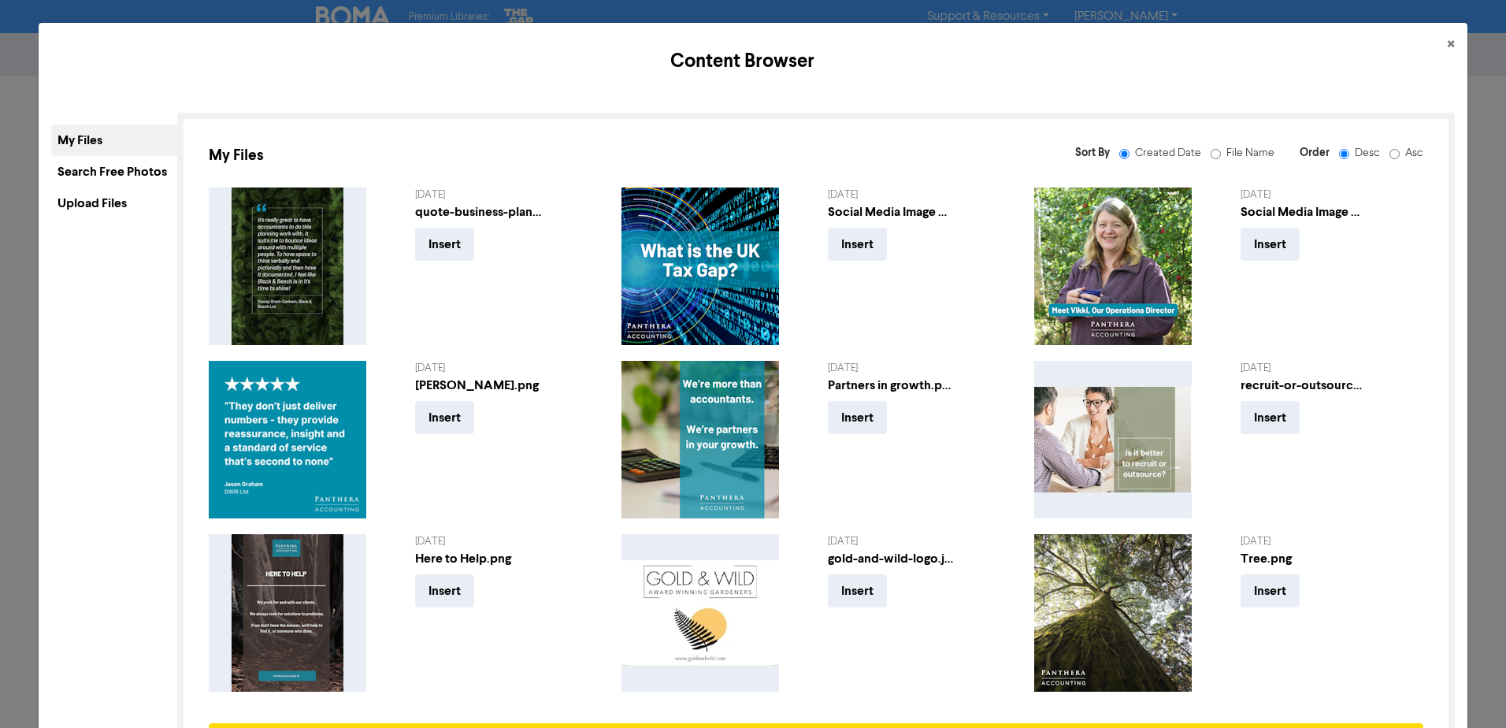
click at [48, 192] on div "My Files Search Free Photos Upload Files My Files Sort By Created Date File Nam…" at bounding box center [753, 450] width 1428 height 700
click at [58, 195] on div "Upload Files" at bounding box center [114, 202] width 126 height 31
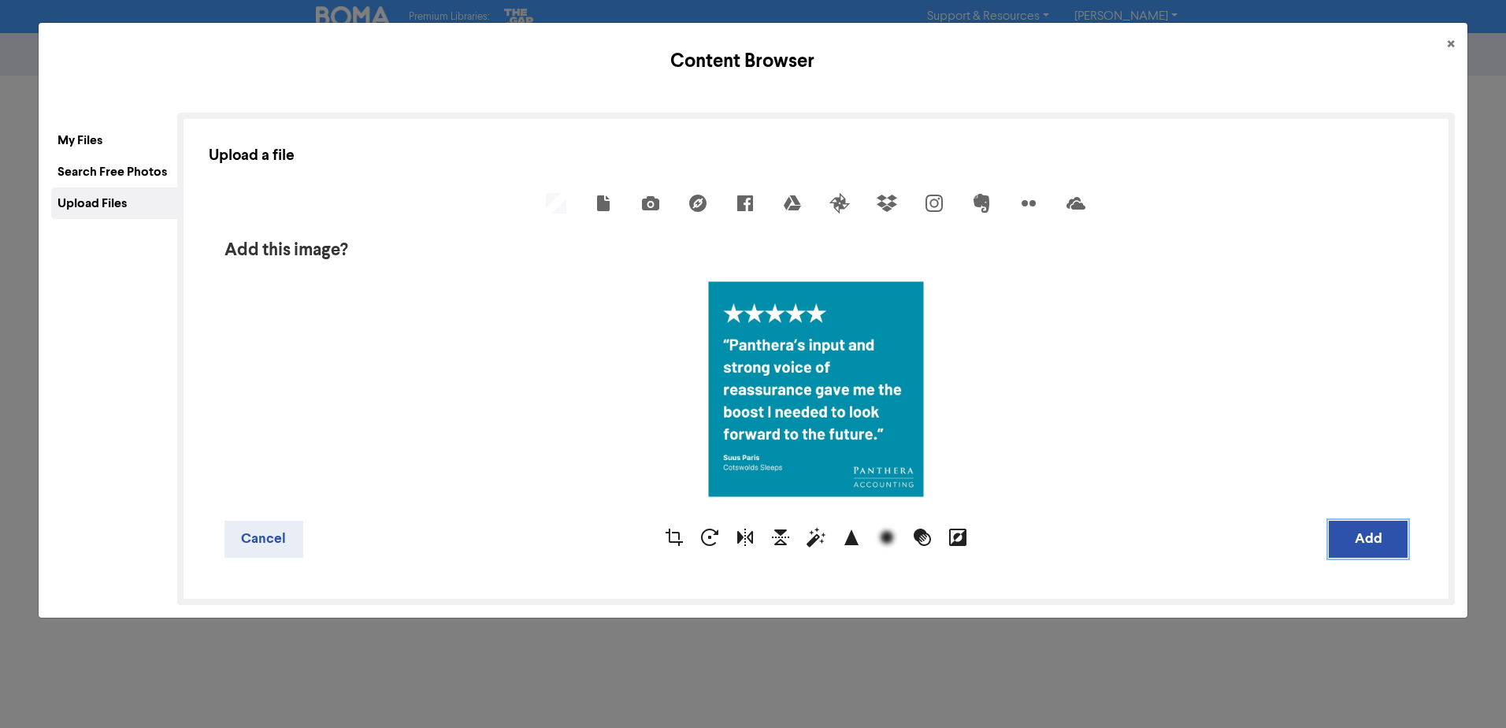
click at [1353, 532] on button "Add" at bounding box center [1367, 539] width 79 height 37
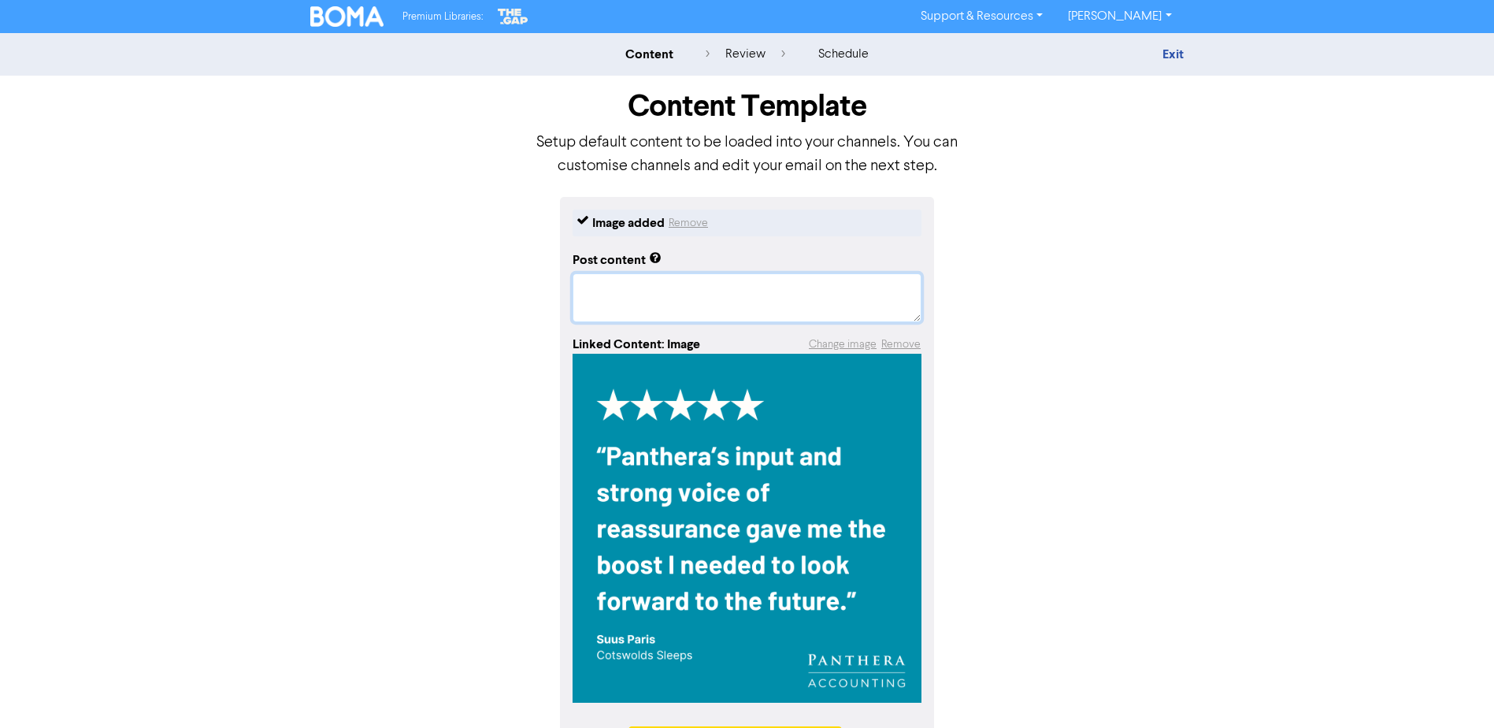
click at [601, 282] on textarea at bounding box center [746, 297] width 349 height 49
paste textarea "Lore Ipsum dolo Sitametco Adipis, e seddoe tempori utlabo etdolor magnaal en ad…"
type textarea "x"
type textarea "Lore Ipsum dolo Sitametco Adipis, e seddoe tempori utlabo etdolor magnaal en ad…"
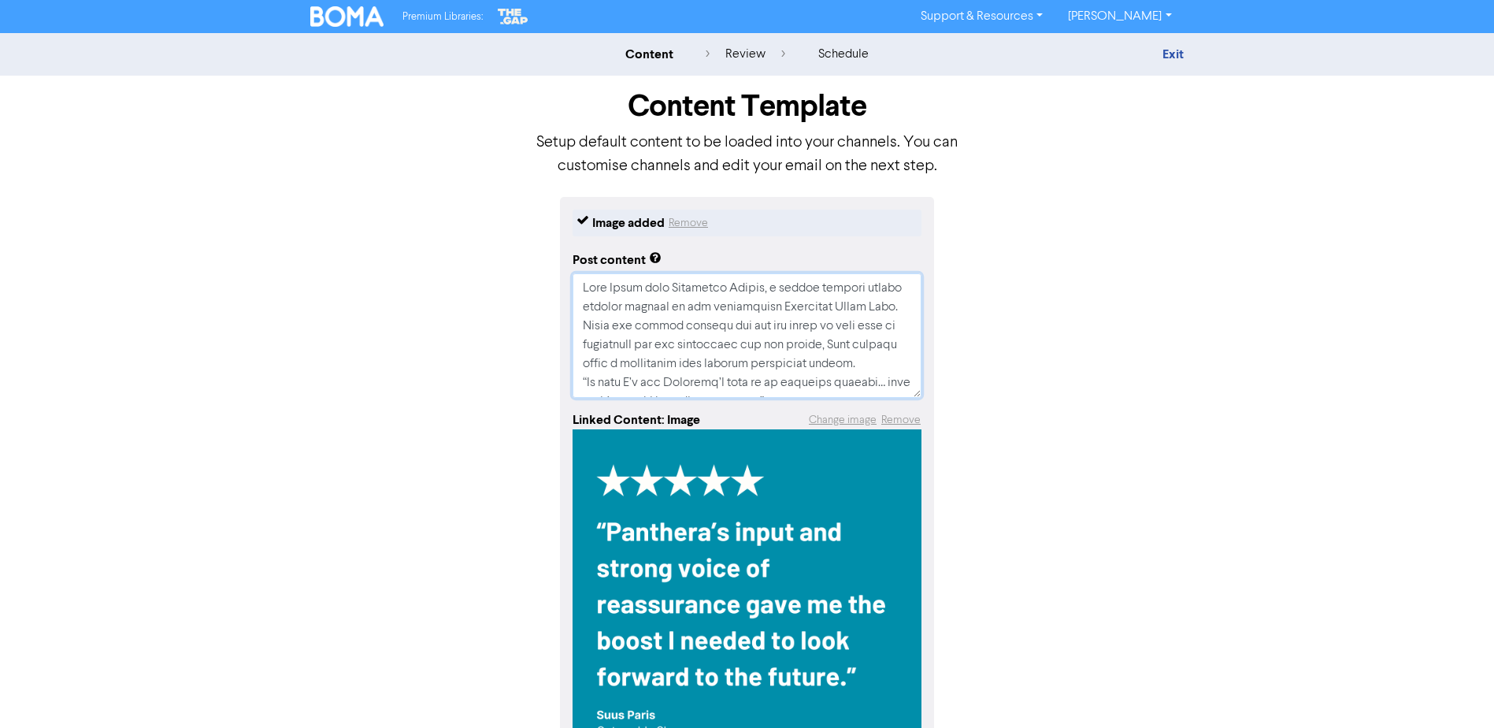
click at [896, 372] on textarea at bounding box center [746, 335] width 349 height 124
type textarea "x"
type textarea "Lore Ipsum dolo Sitametco Adipis, e seddoe tempori utlabo etdolor magnaal en ad…"
click at [843, 339] on textarea at bounding box center [746, 335] width 349 height 124
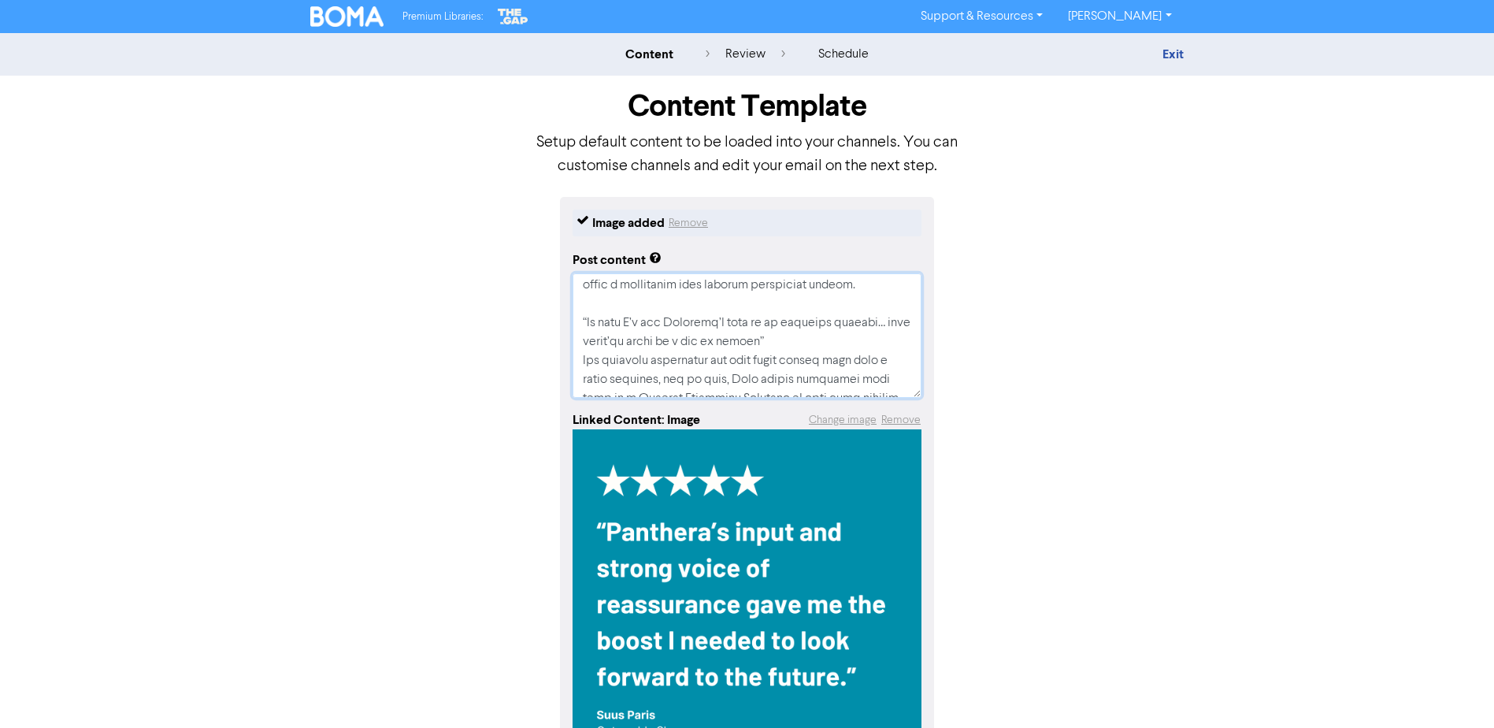
type textarea "x"
type textarea "Lore Ipsum dolo Sitametco Adipis, e seddoe tempori utlabo etdolor magnaal en ad…"
click at [901, 283] on textarea at bounding box center [746, 335] width 349 height 124
type textarea "x"
type textarea "Lore Ipsum dolo Sitametco Adipis, e seddoe tempori utlabo etdolor magnaal en ad…"
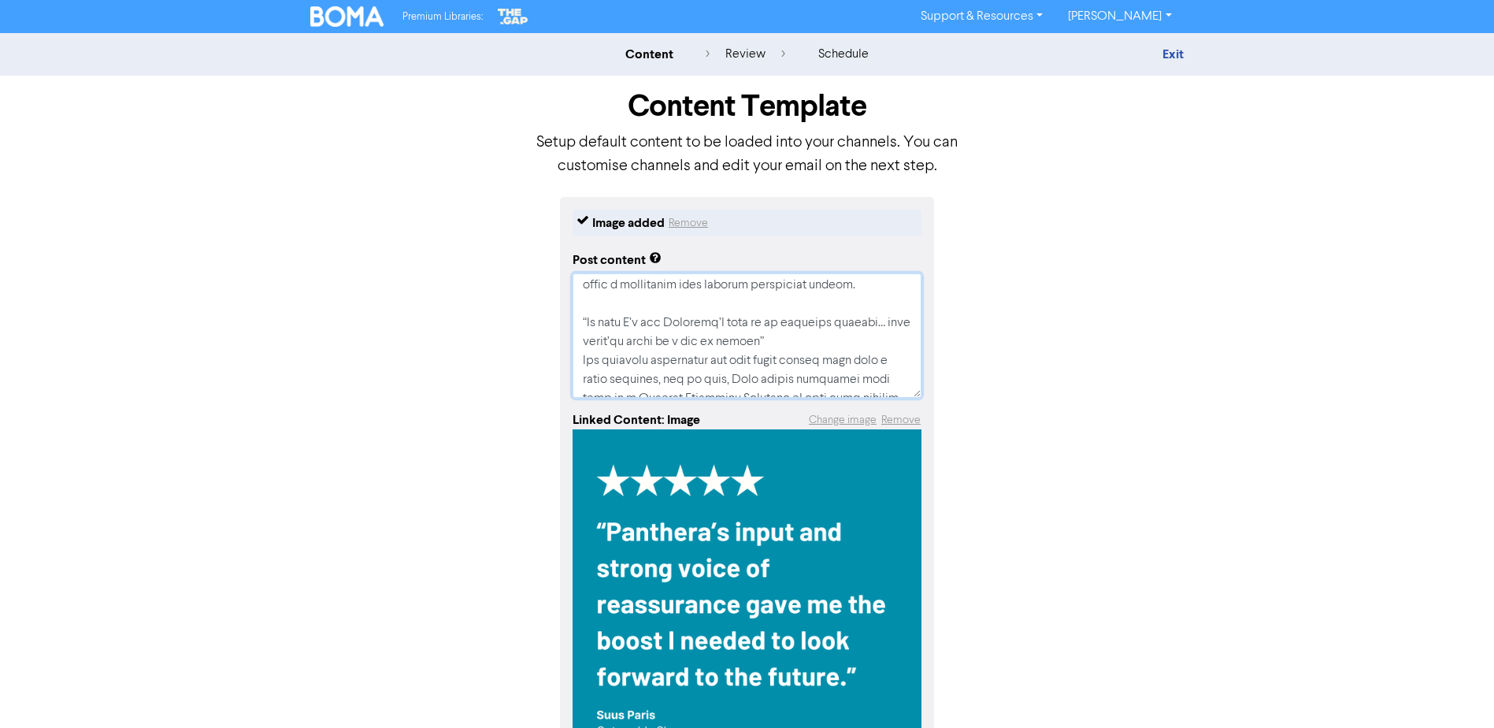
click at [845, 345] on textarea at bounding box center [746, 335] width 349 height 124
type textarea "x"
type textarea "Lore Ipsum dolo Sitametco Adipis, e seddoe tempori utlabo etdolor magnaal en ad…"
type textarea "x"
type textarea "Lore Ipsum dolo Sitametco Adipis, e seddoe tempori utlabo etdolor magnaal en ad…"
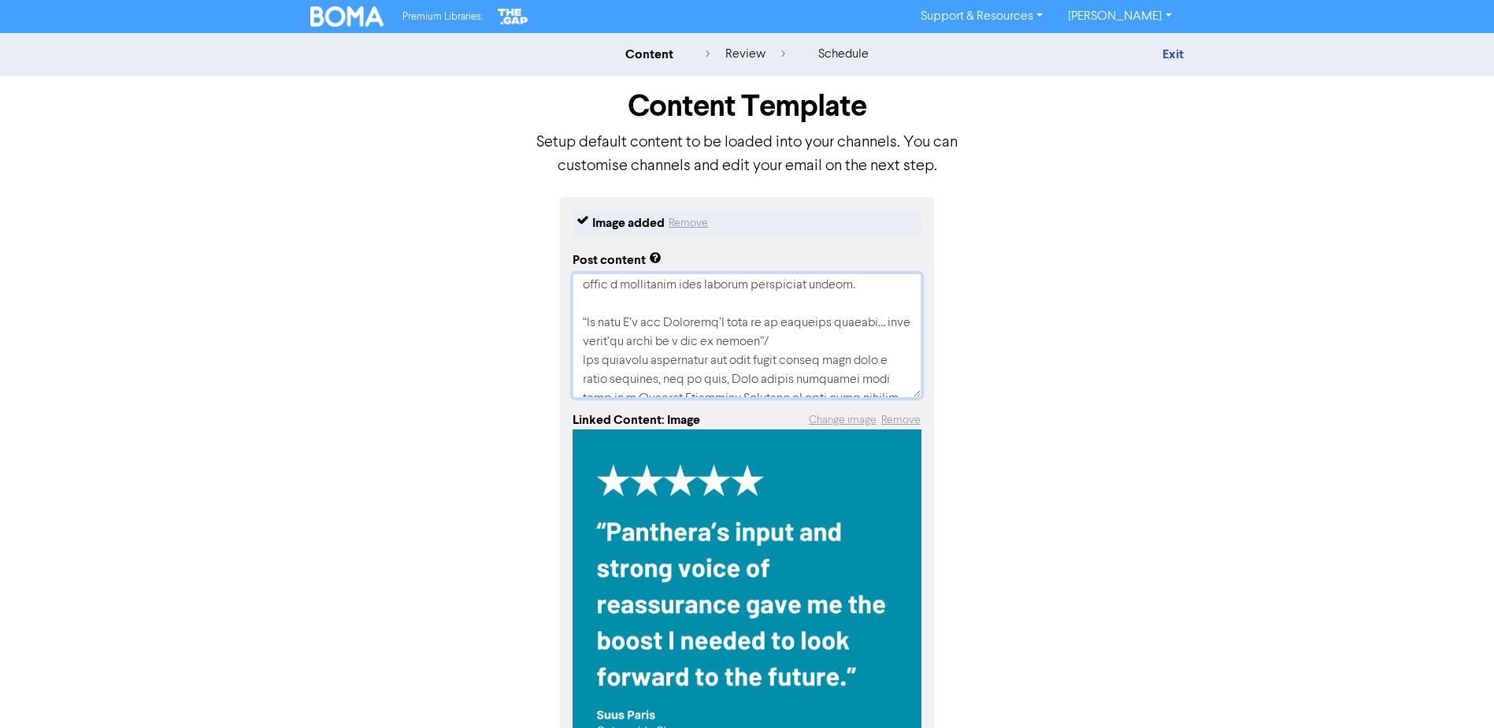
type textarea "x"
type textarea "Lore Ipsum dolo Sitametco Adipis, e seddoe tempori utlabo etdolor magnaal en ad…"
type textarea "x"
type textarea "Lore Ipsum dolo Sitametco Adipis, e seddoe tempori utlabo etdolor magnaal en ad…"
type textarea "x"
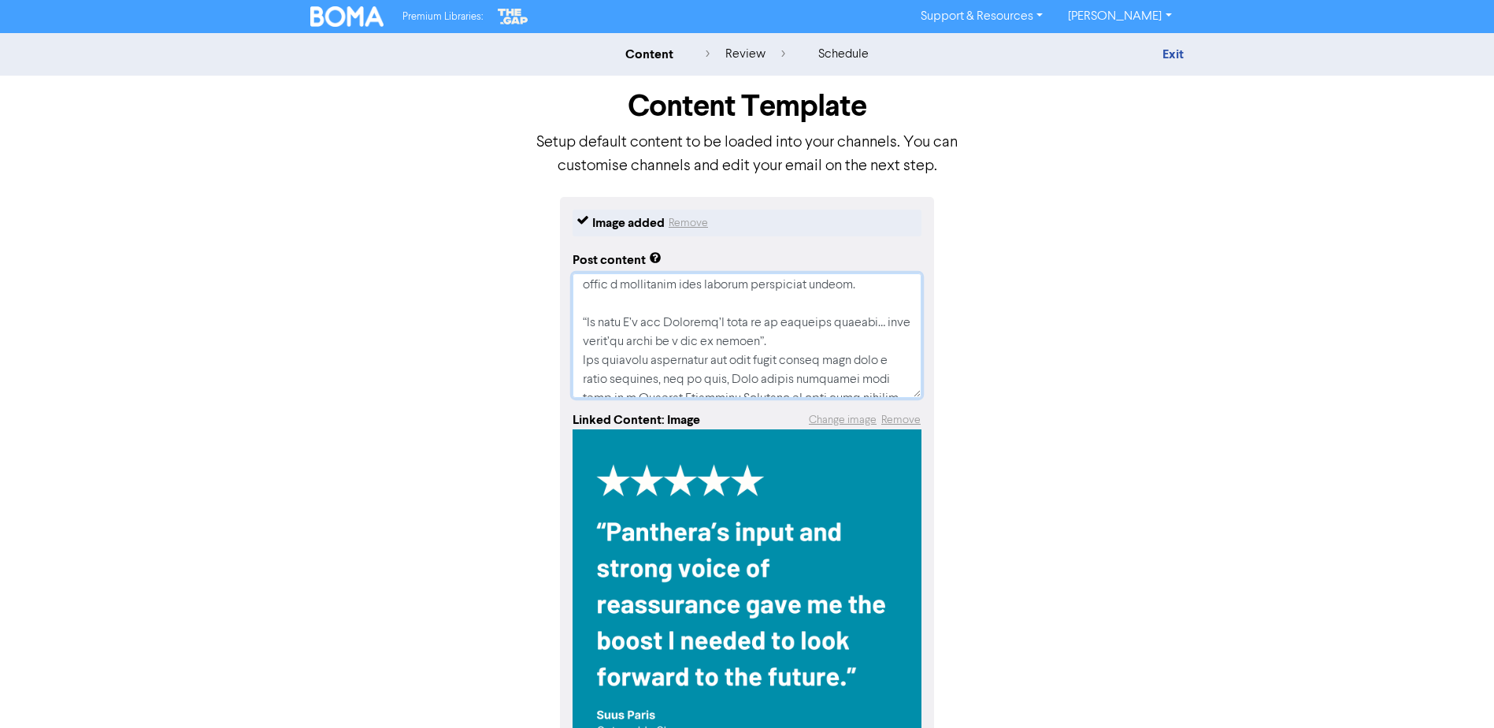
type textarea "Lore Ipsum dolo Sitametco Adipis, e seddoe tempori utlabo etdolor magnaal en ad…"
click at [872, 354] on textarea at bounding box center [746, 335] width 349 height 124
type textarea "x"
type textarea "Lore Ipsum dolo Sitametco Adipis, e seddoe tempori utlabo etdolor magnaal en ad…"
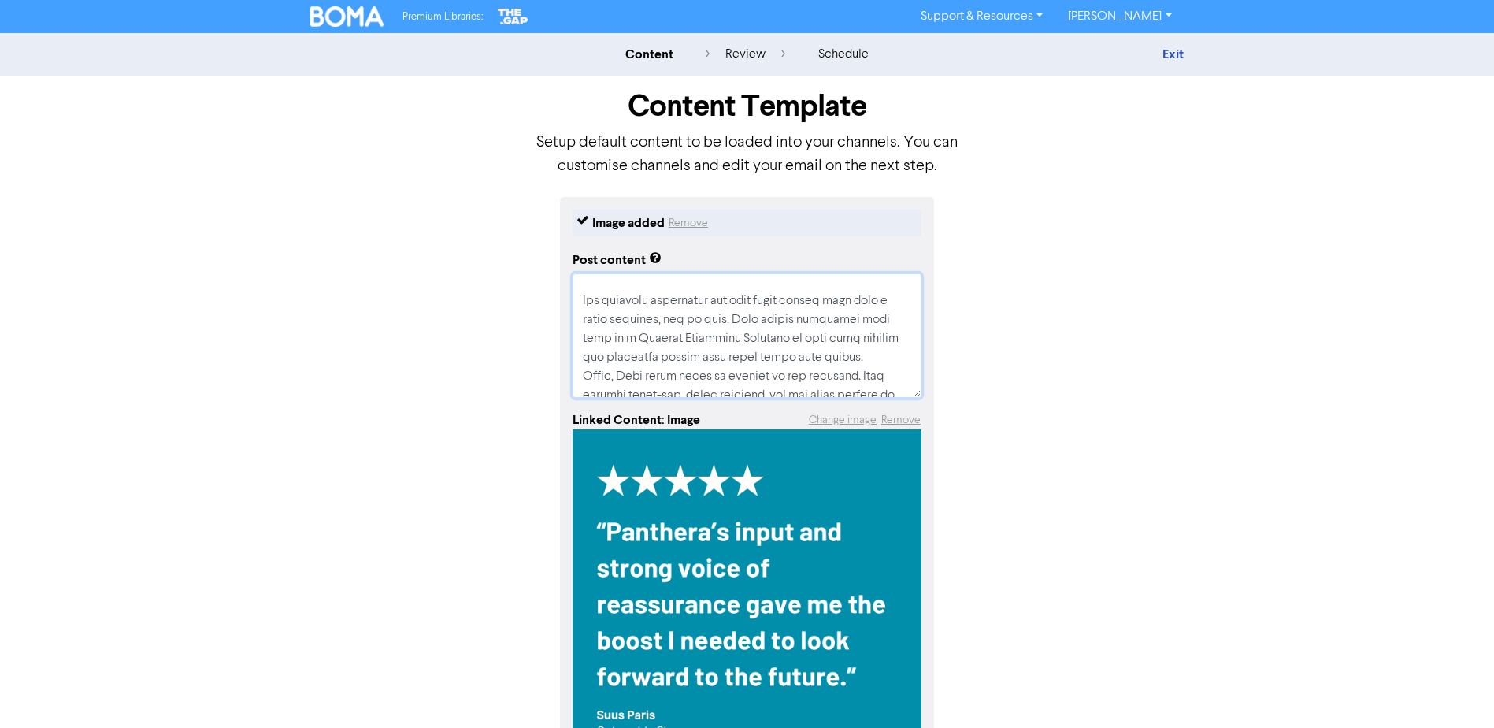
type textarea "x"
type textarea "Lore Ipsum dolo Sitametco Adipis, e seddoe tempori utlabo etdolor magnaal en ad…"
type textarea "x"
type textarea "Lore Ipsum dolo Sitametco Adipis, e seddoe tempori utlabo etdolor magnaal en ad…"
type textarea "x"
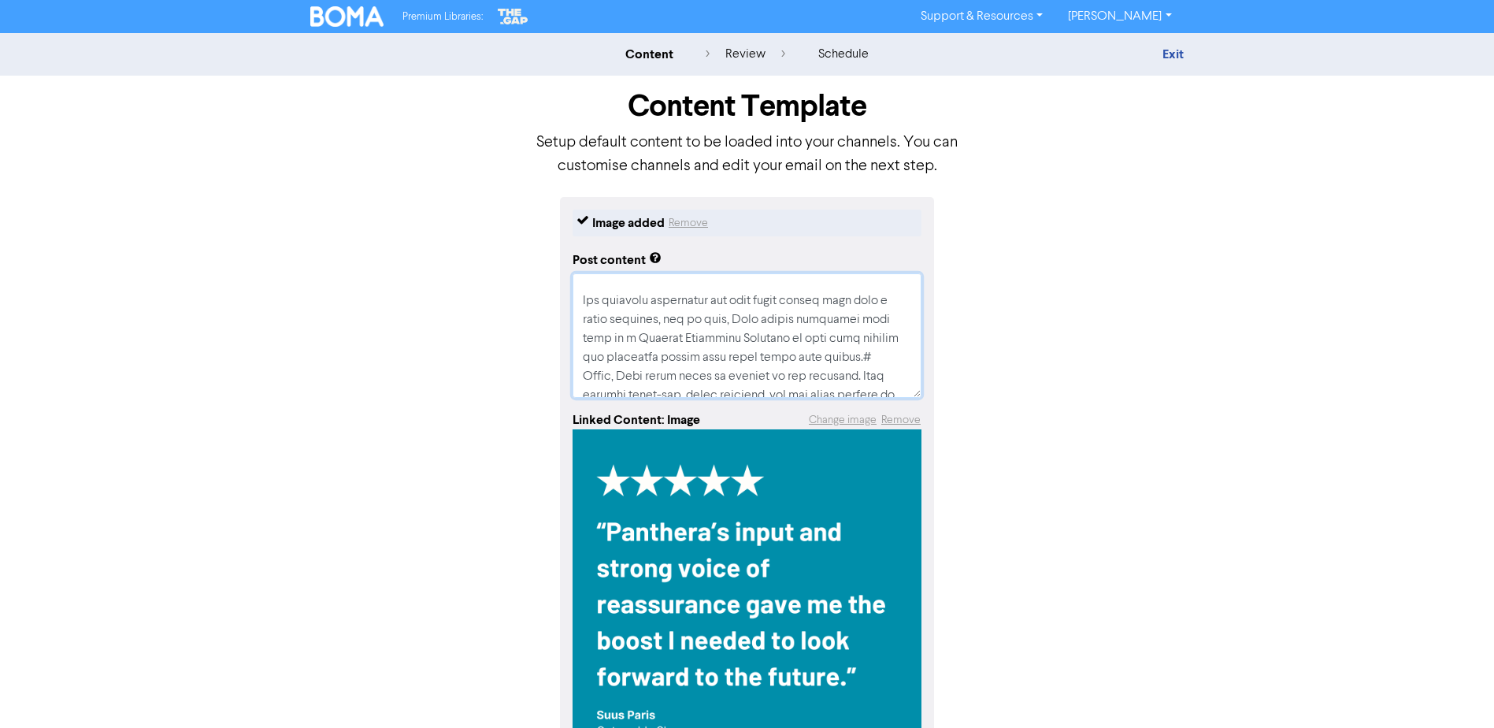
type textarea "Lore Ipsum dolo Sitametco Adipis, e seddoe tempori utlabo etdolor magnaal en ad…"
type textarea "x"
type textarea "Lore Ipsum dolo Sitametco Adipis, e seddoe tempori utlabo etdolor magnaal en ad…"
click at [702, 374] on textarea at bounding box center [746, 335] width 349 height 124
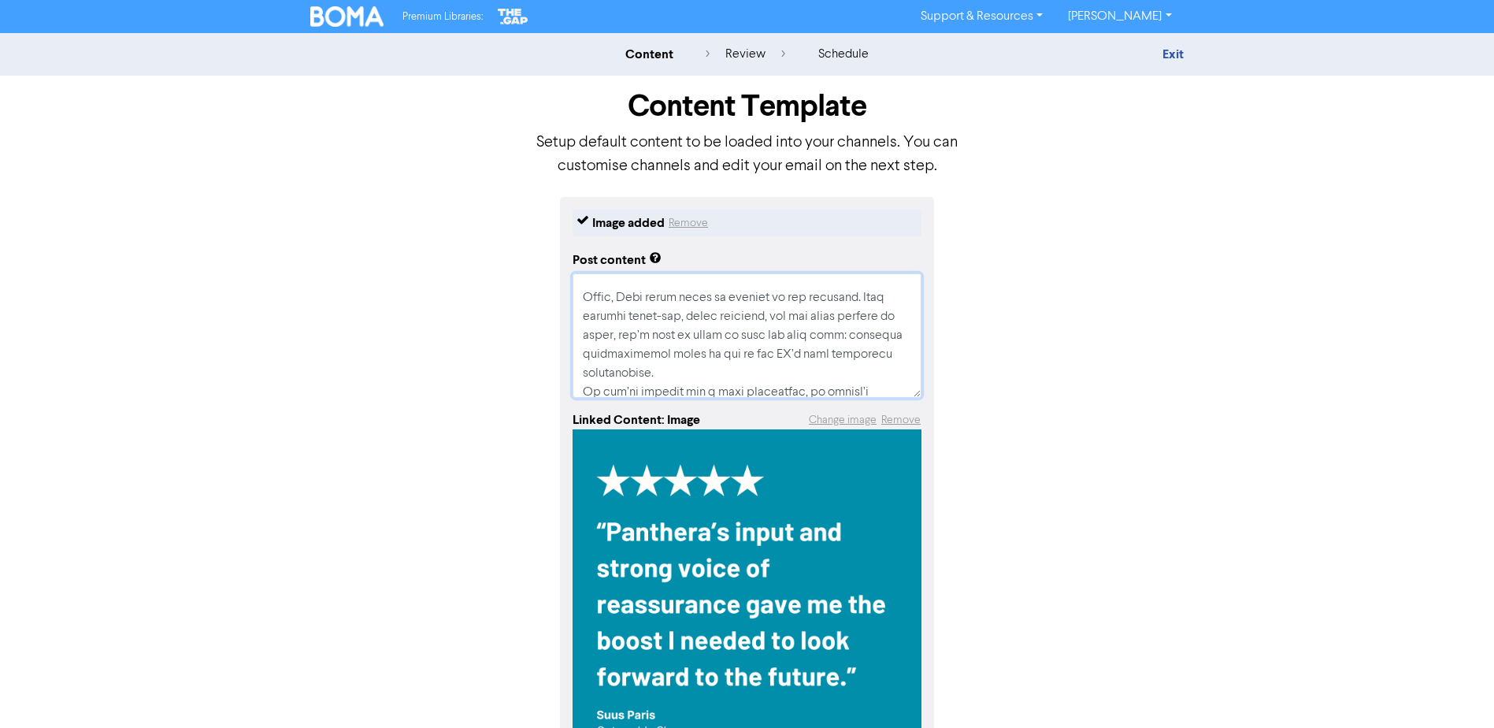
type textarea "x"
type textarea "Lore Ipsum dolo Sitametco Adipis, e seddoe tempori utlabo etdolor magnaal en ad…"
type textarea "x"
type textarea "Lore Ipsum dolo Sitametco Adipis, e seddoe tempori utlabo etdolor magnaal en ad…"
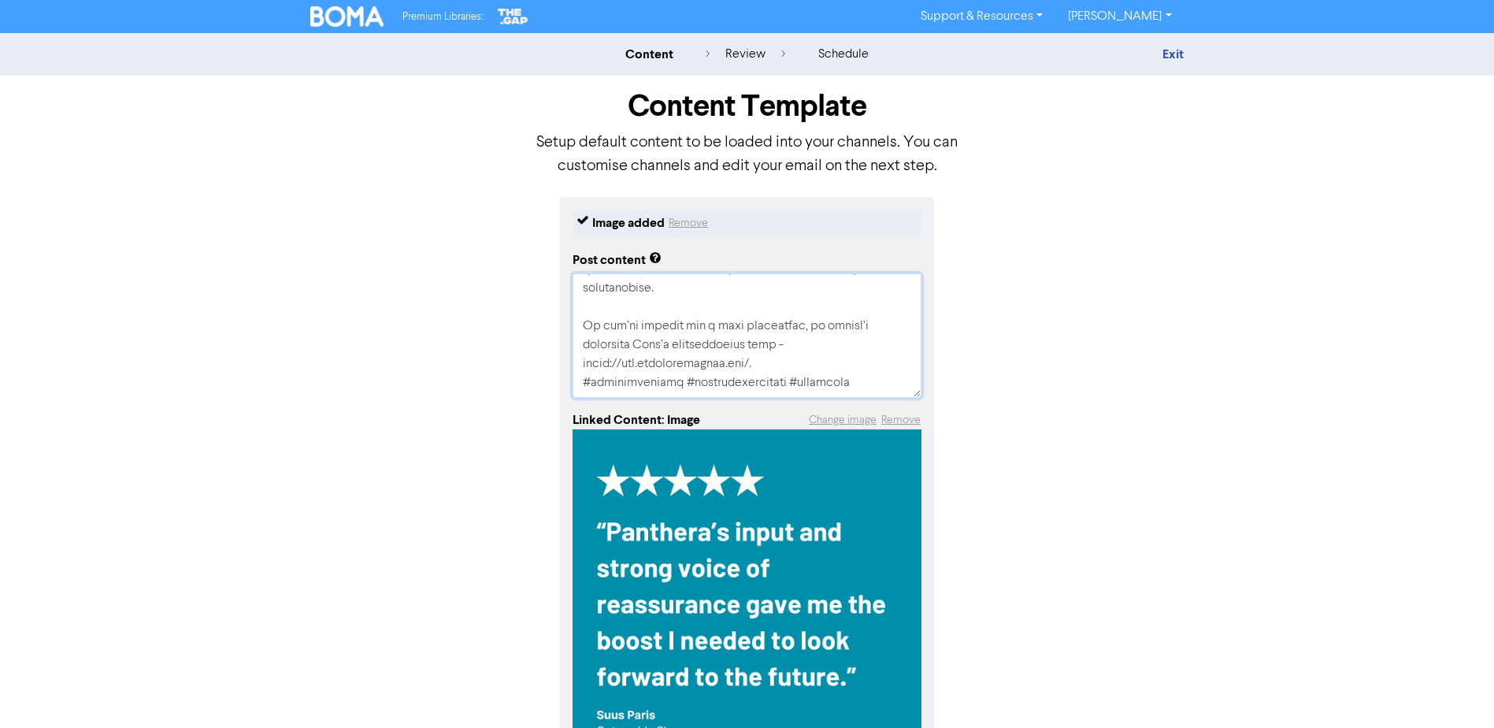
scroll to position [353, 0]
click at [811, 350] on textarea at bounding box center [746, 335] width 349 height 124
type textarea "x"
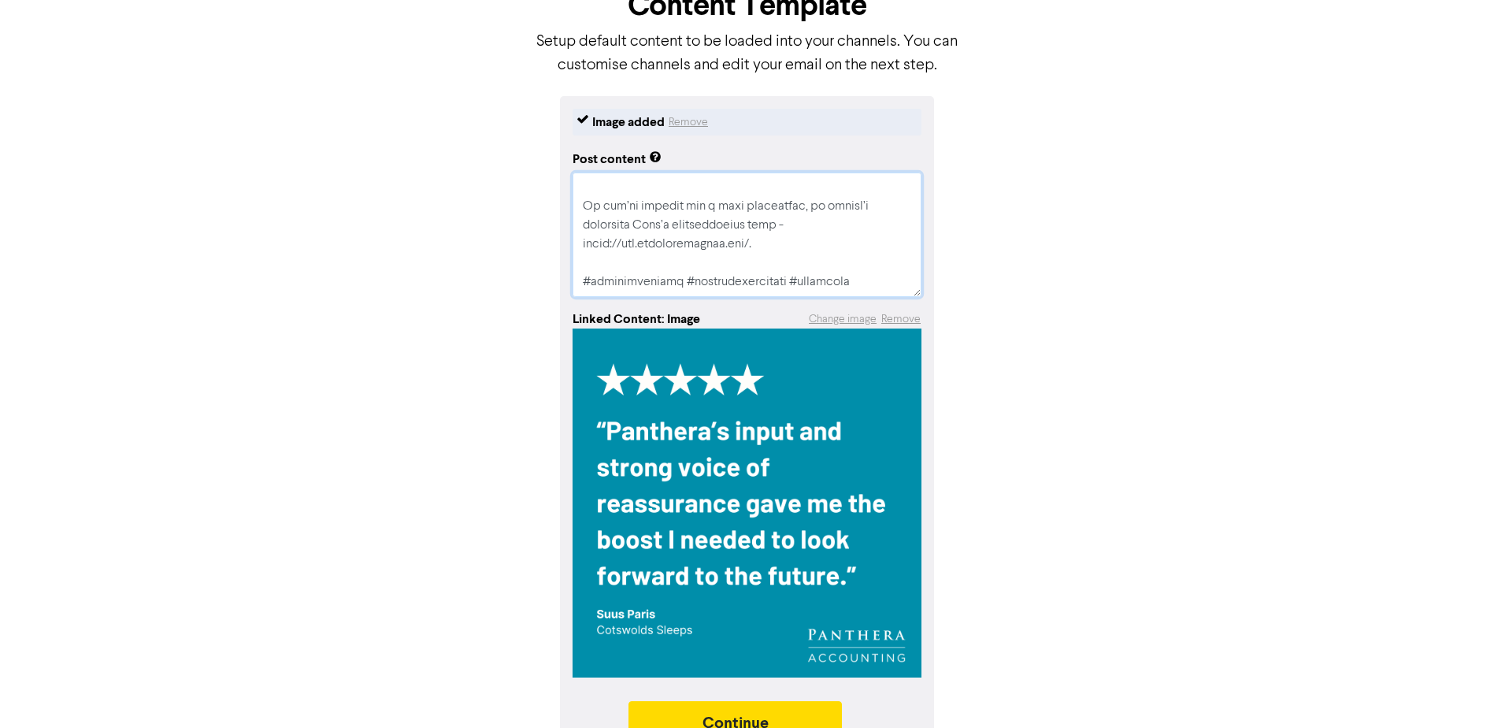
scroll to position [135, 0]
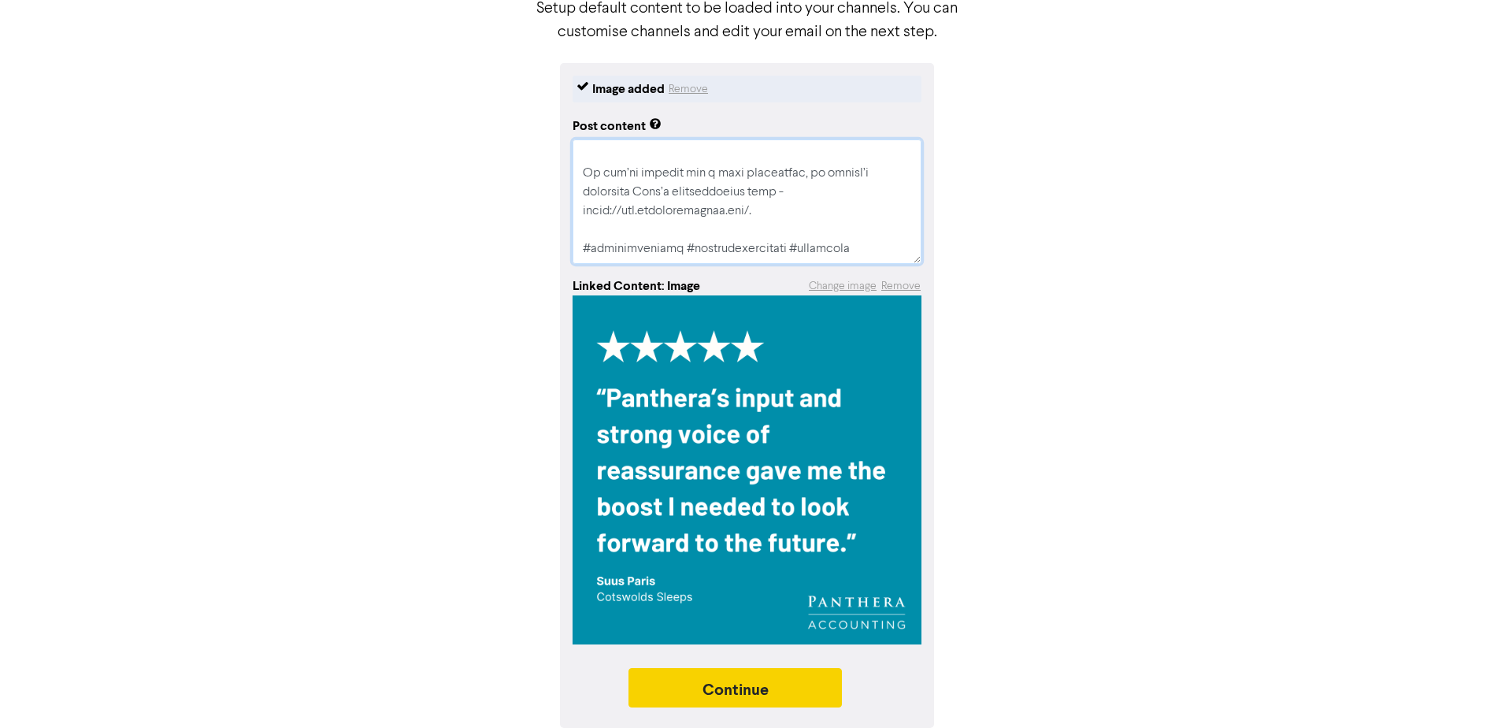
type textarea "Lore Ipsum dolo Sitametco Adipis, e seddoe tempori utlabo etdolor magnaal en ad…"
click at [790, 692] on button "Continue" at bounding box center [735, 687] width 214 height 39
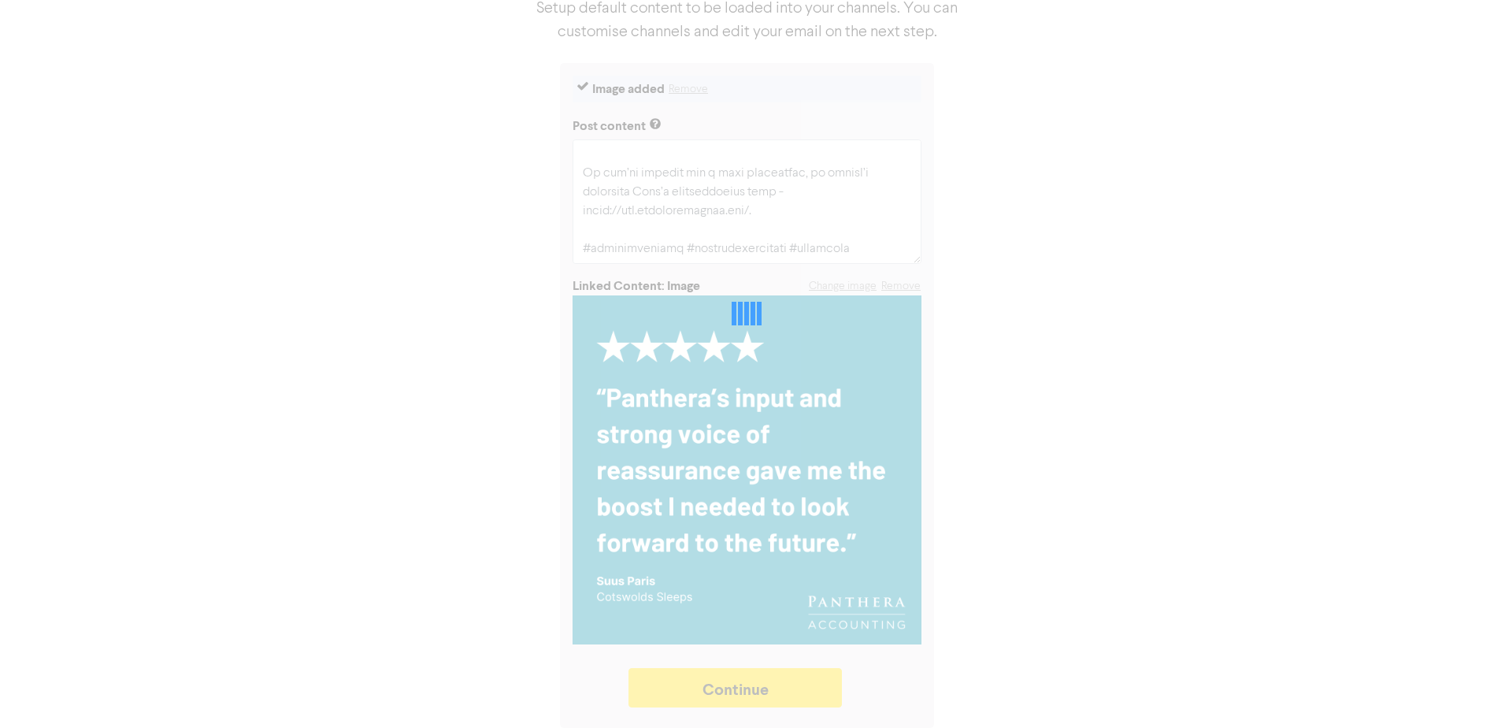
type textarea "x"
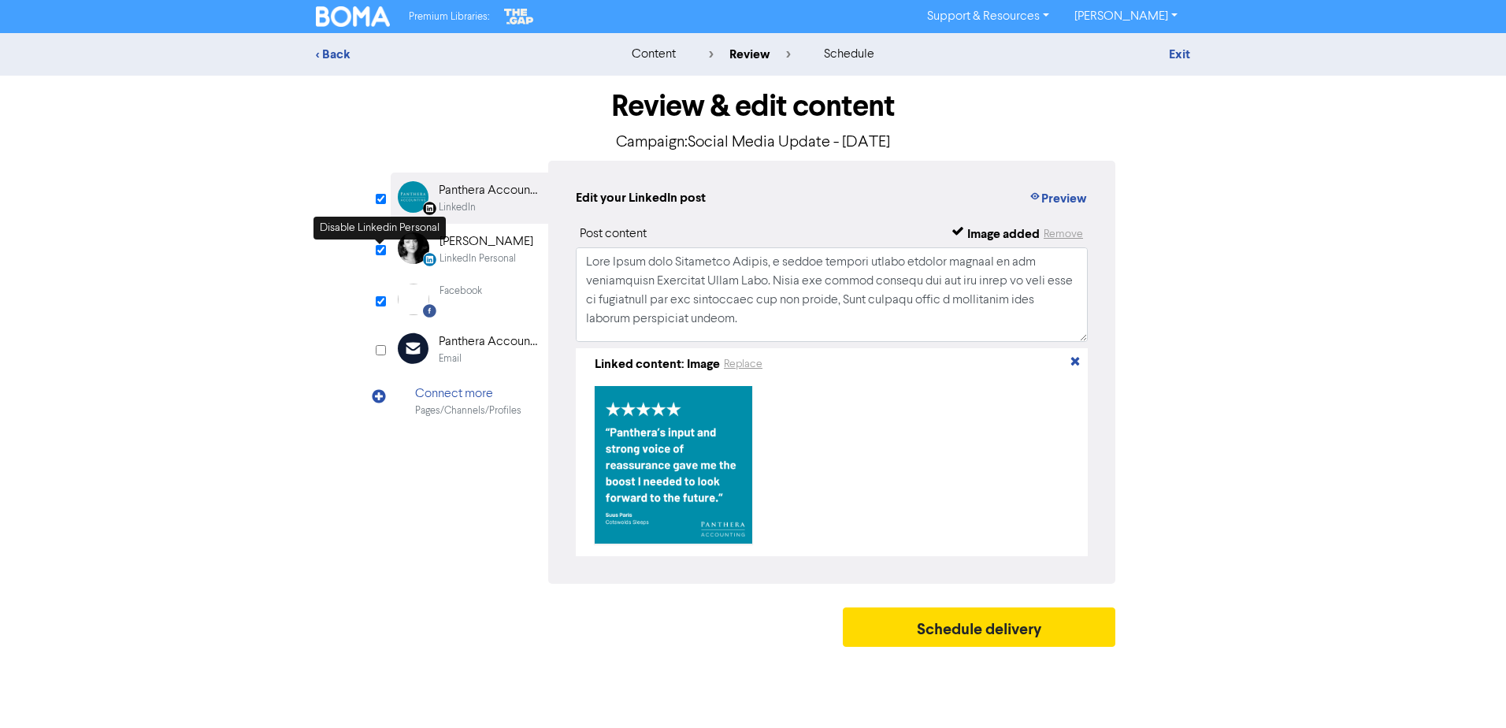
click at [376, 250] on input "checkbox" at bounding box center [381, 250] width 10 height 10
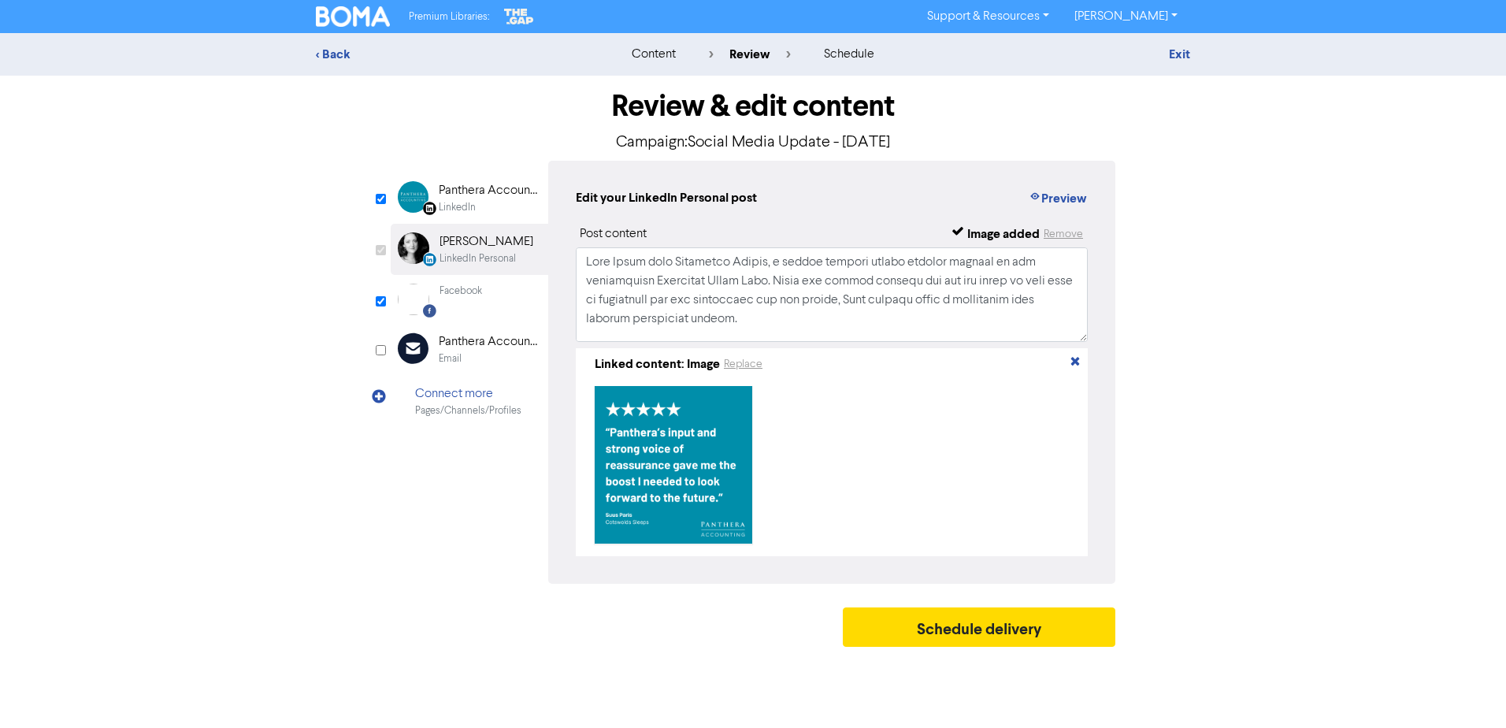
checkbox input "false"
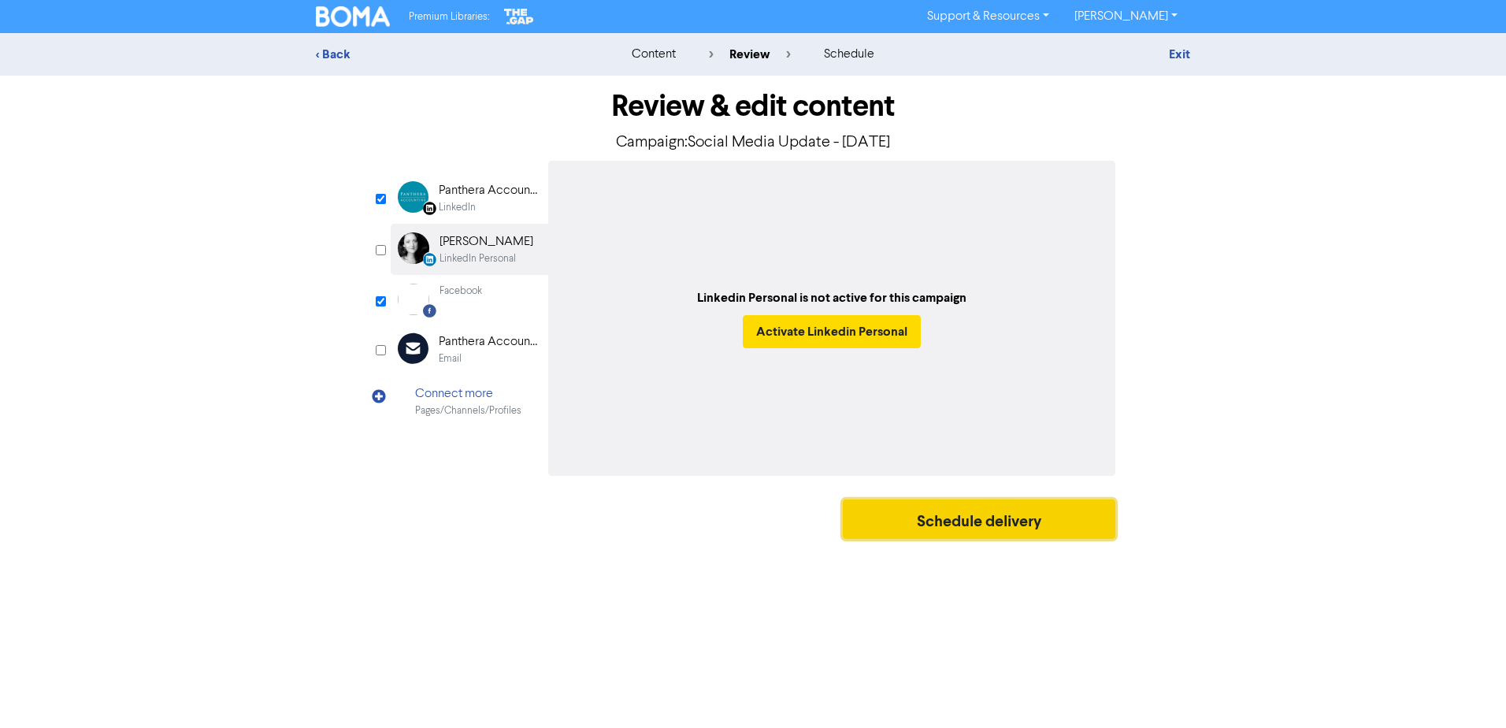
click at [1066, 529] on button "Schedule delivery" at bounding box center [979, 518] width 272 height 39
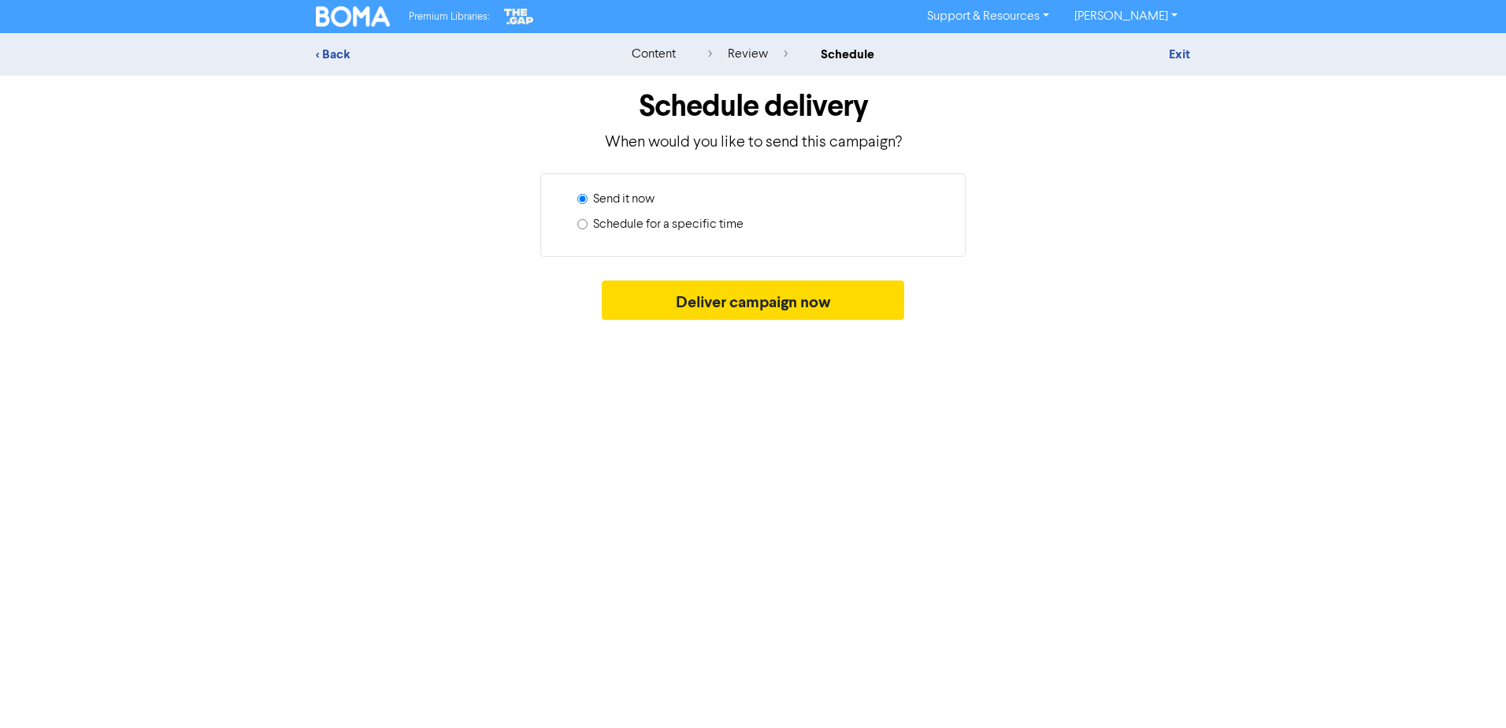
click at [727, 217] on label "Schedule for a specific time" at bounding box center [668, 224] width 150 height 19
click at [587, 219] on input "Schedule for a specific time" at bounding box center [582, 224] width 10 height 10
radio input "true"
radio input "false"
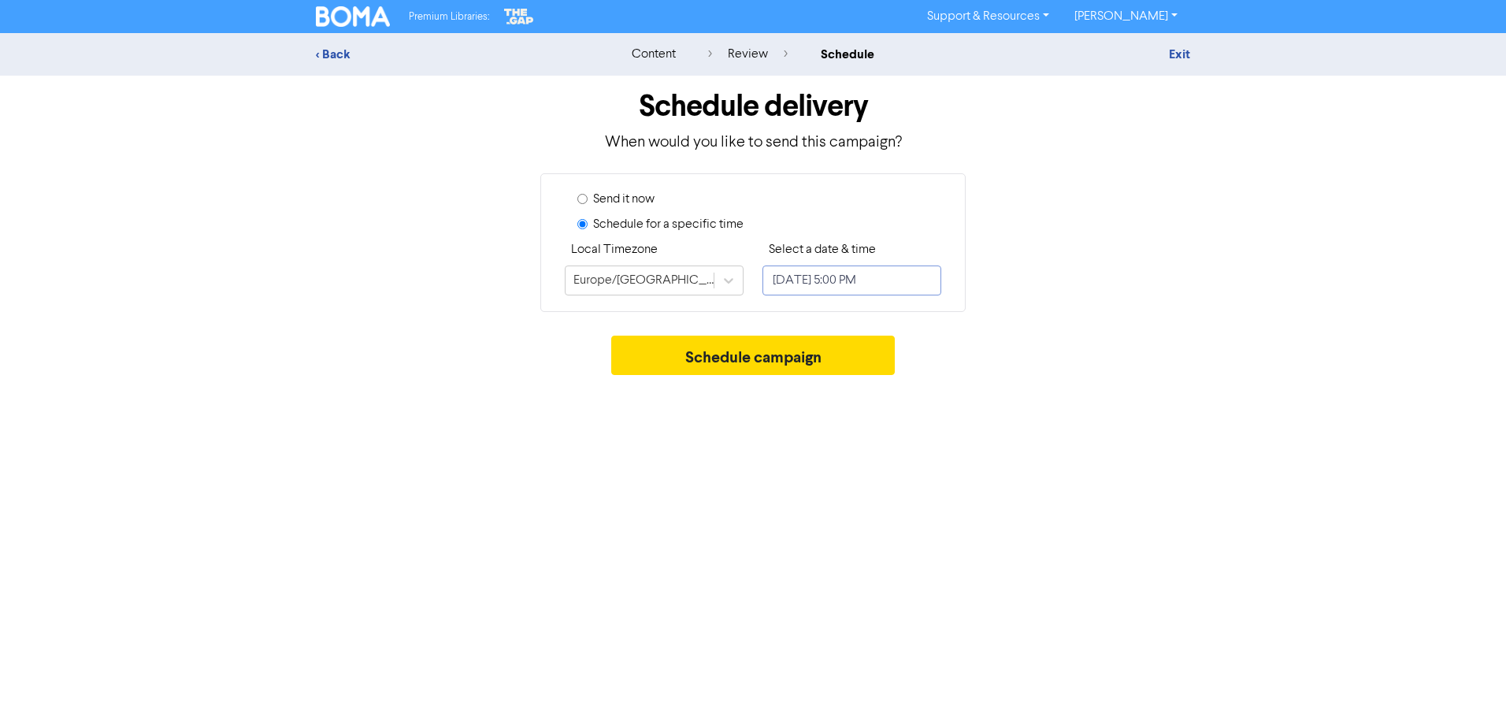
select select "9"
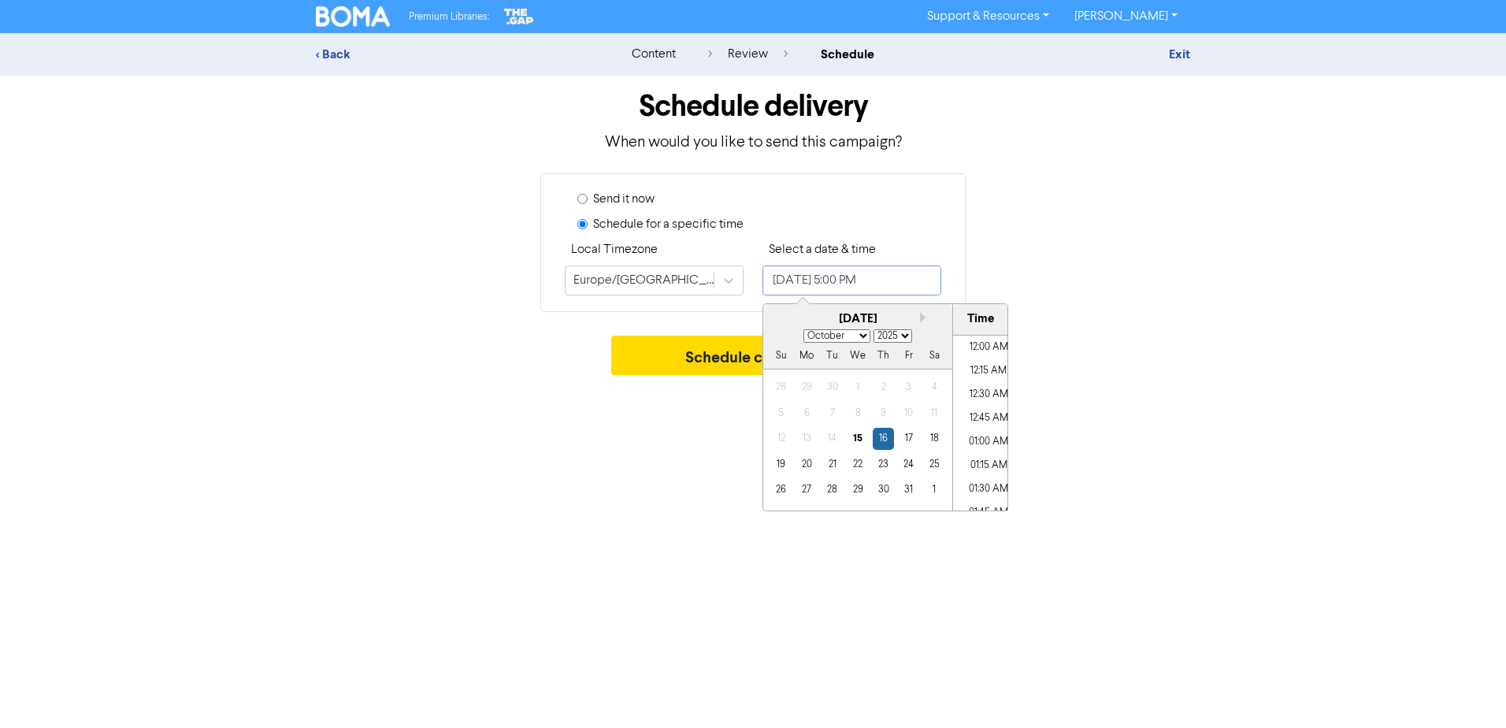
click at [921, 276] on input "[DATE] 5:00 PM" at bounding box center [851, 280] width 179 height 30
click at [905, 440] on div "17" at bounding box center [908, 438] width 21 height 21
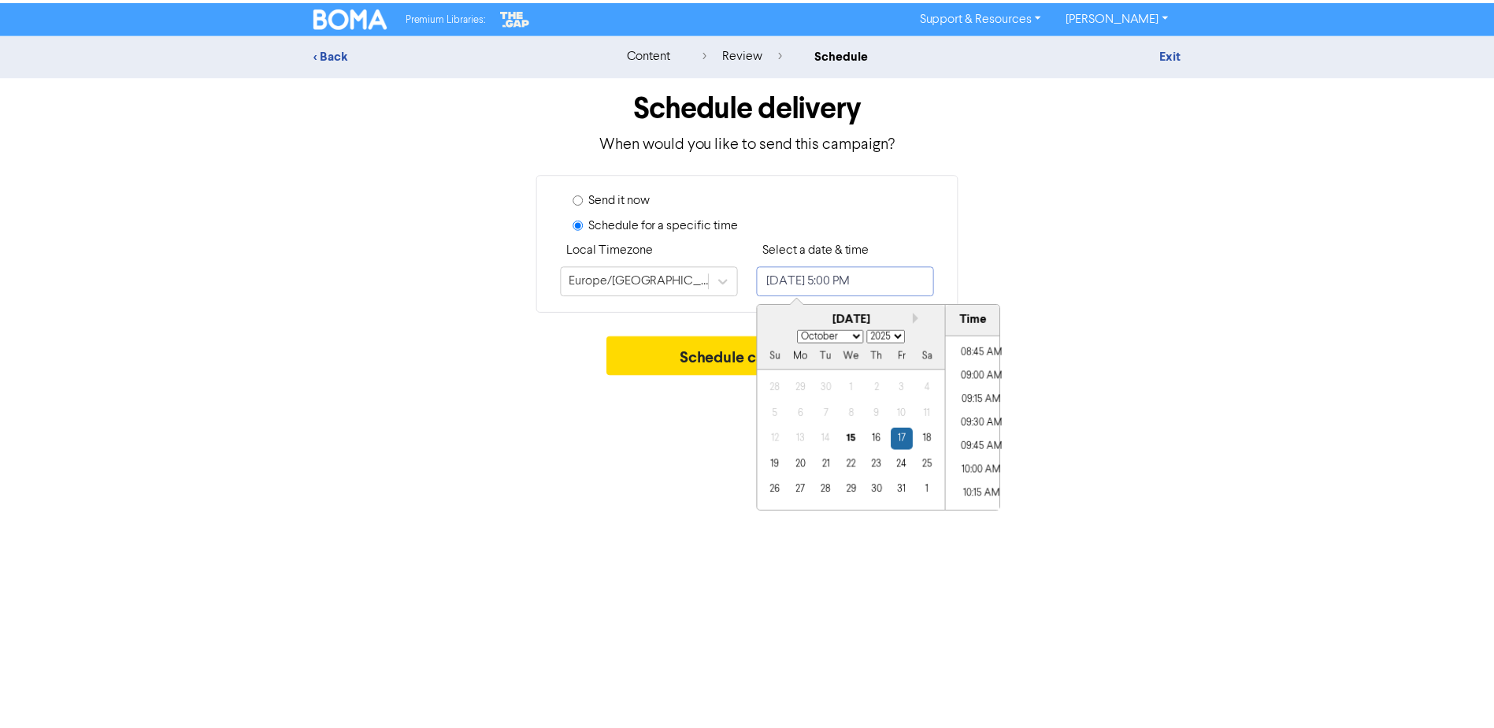
scroll to position [743, 0]
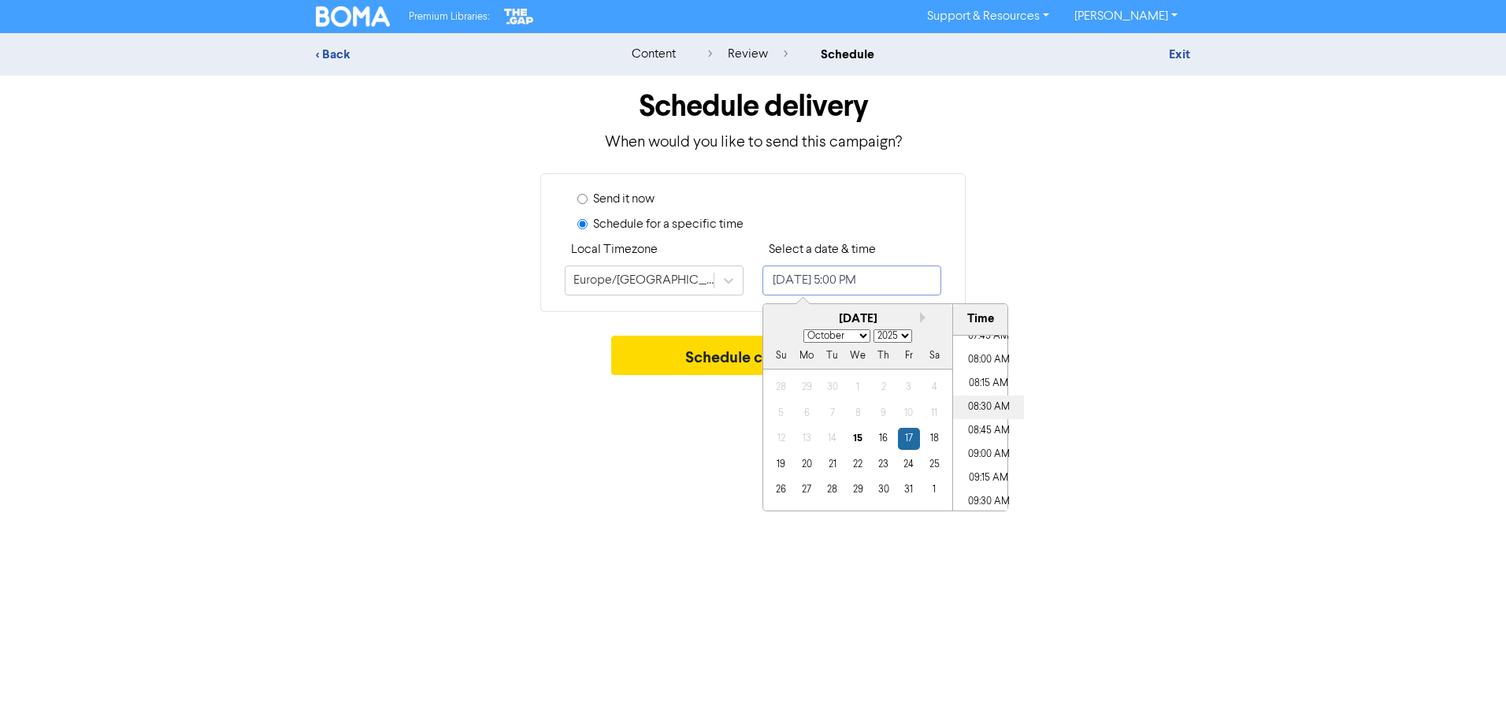
click at [977, 411] on li "08:30 AM" at bounding box center [988, 407] width 71 height 24
type input "[DATE] 8:30 AM"
click at [1077, 410] on div "Premium Libraries: Support & Resources Video Tutorials FAQ & Guides Marketing E…" at bounding box center [753, 364] width 1506 height 728
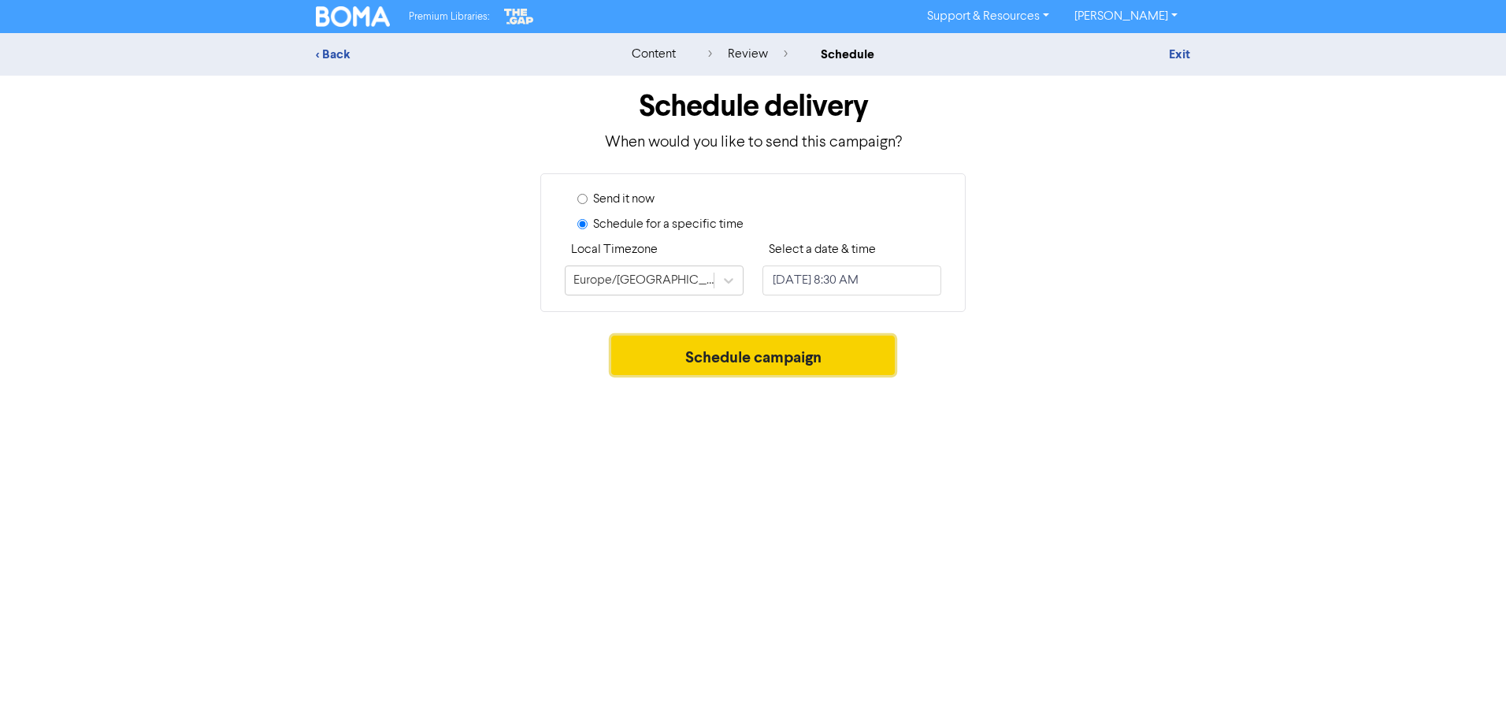
click at [724, 354] on button "Schedule campaign" at bounding box center [753, 354] width 284 height 39
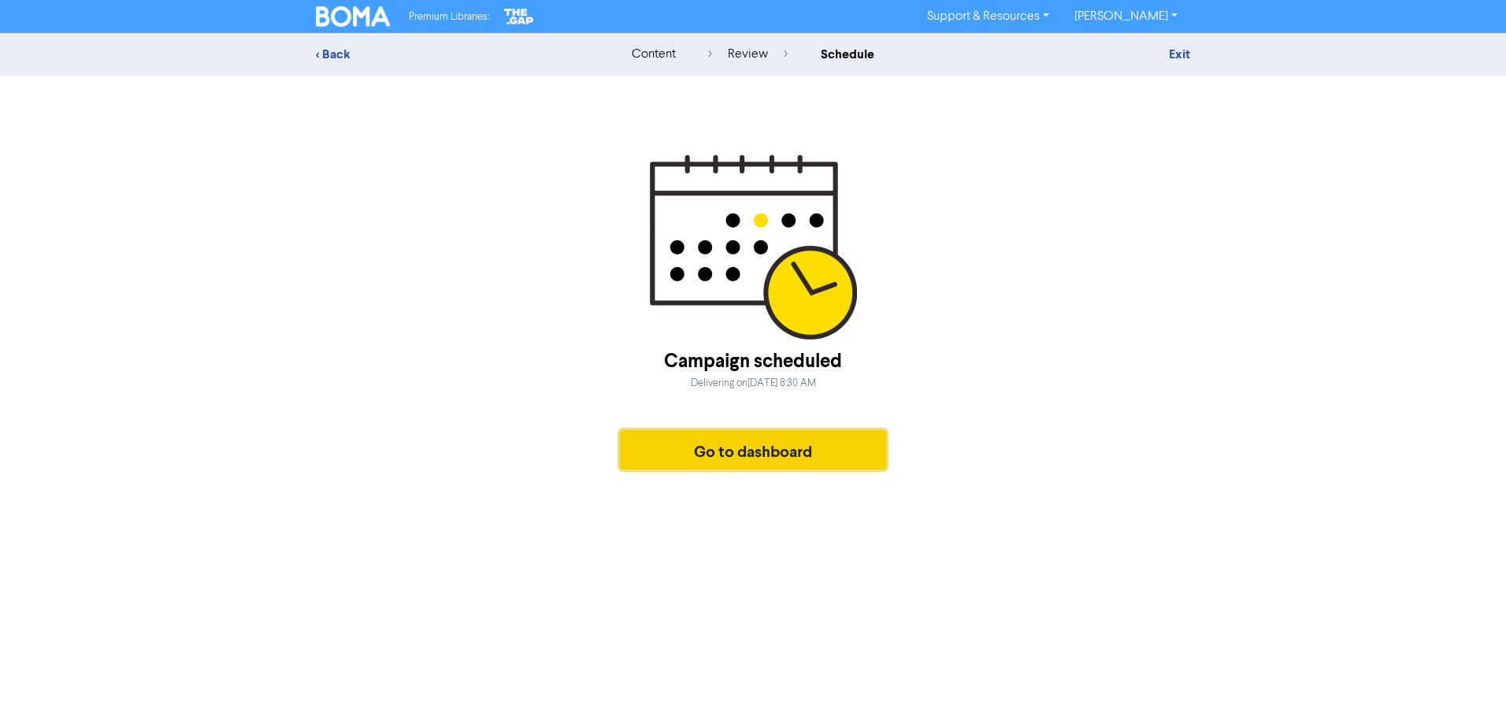
click at [730, 459] on button "Go to dashboard" at bounding box center [753, 449] width 266 height 39
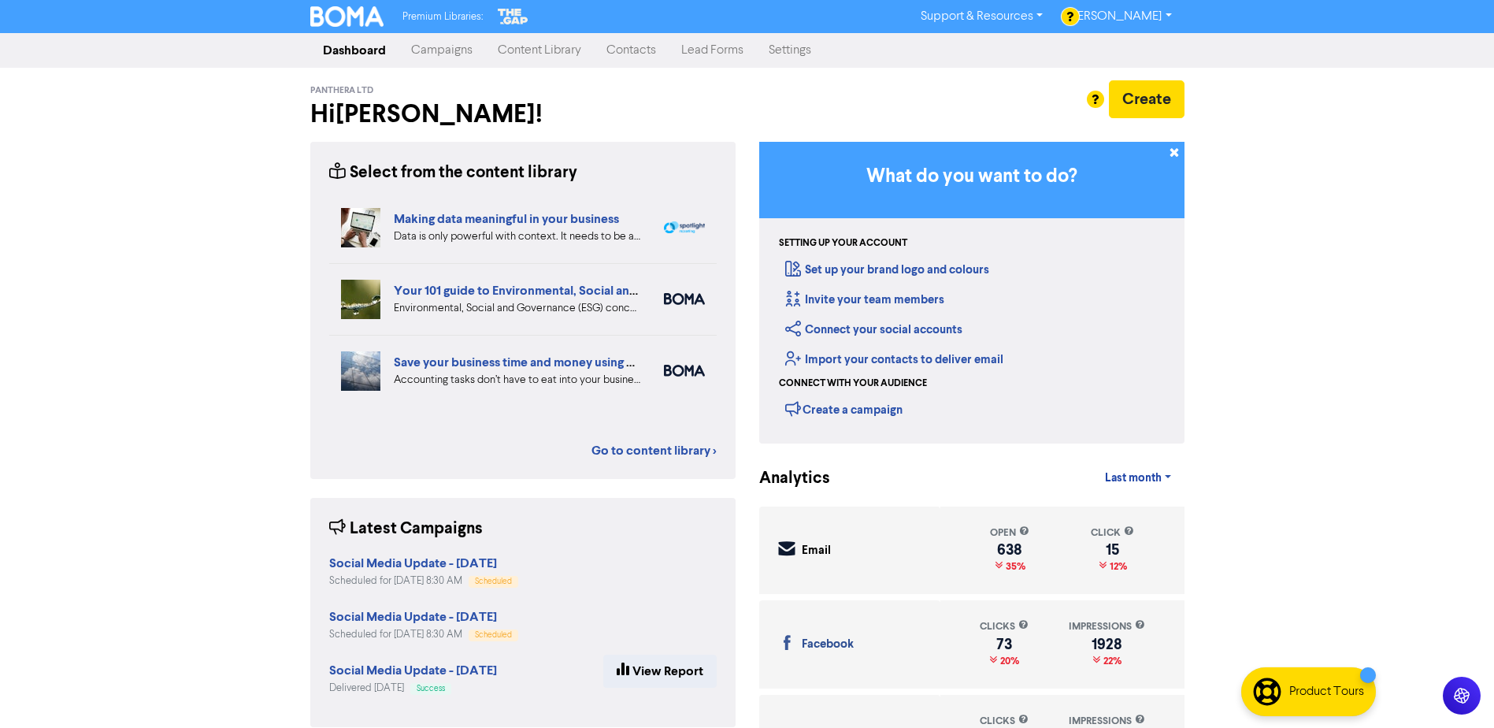
click at [450, 54] on link "Campaigns" at bounding box center [441, 50] width 87 height 31
